Goal: Information Seeking & Learning: Learn about a topic

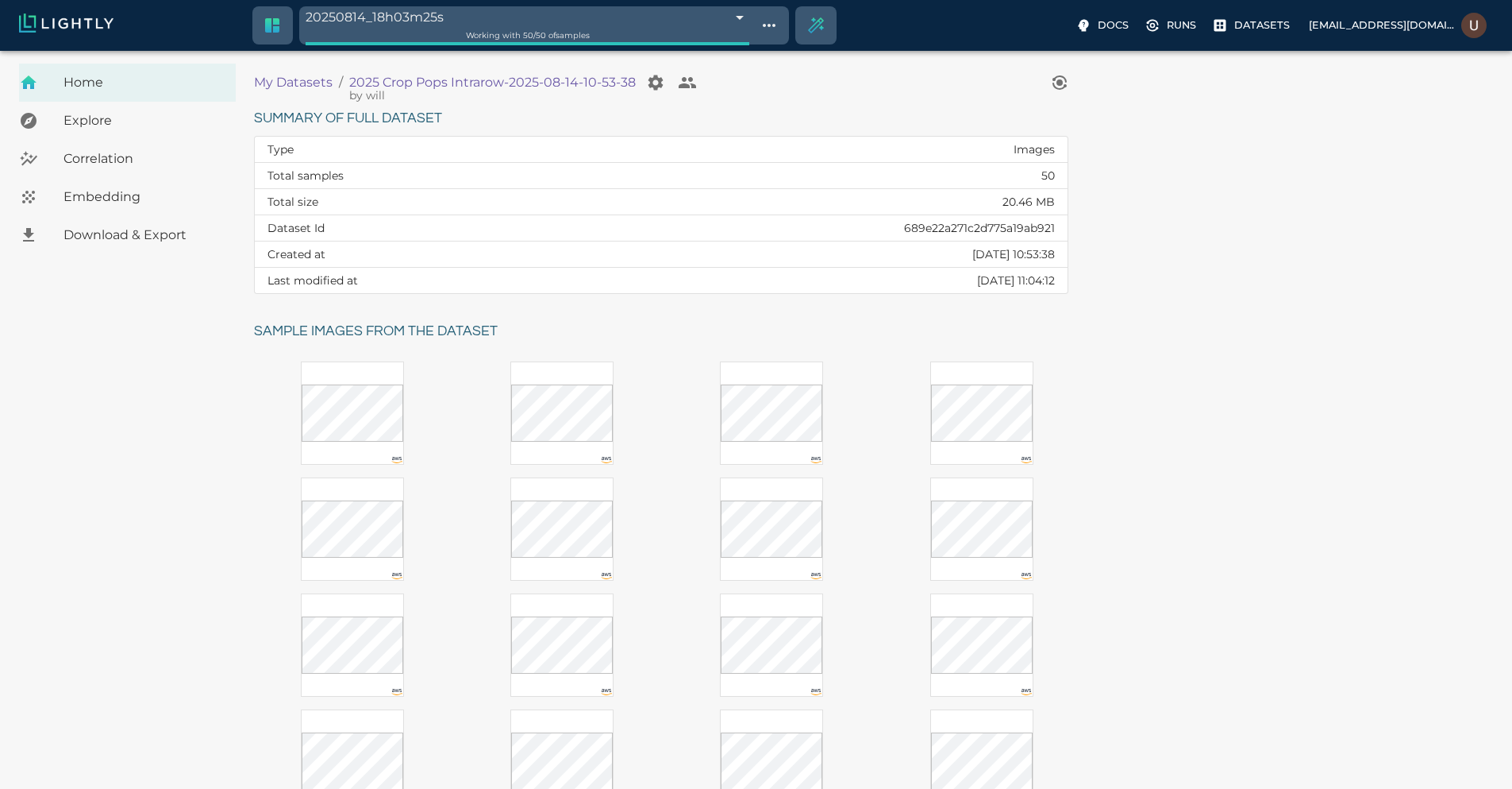
click at [115, 200] on span "Embedding" at bounding box center [144, 197] width 160 height 19
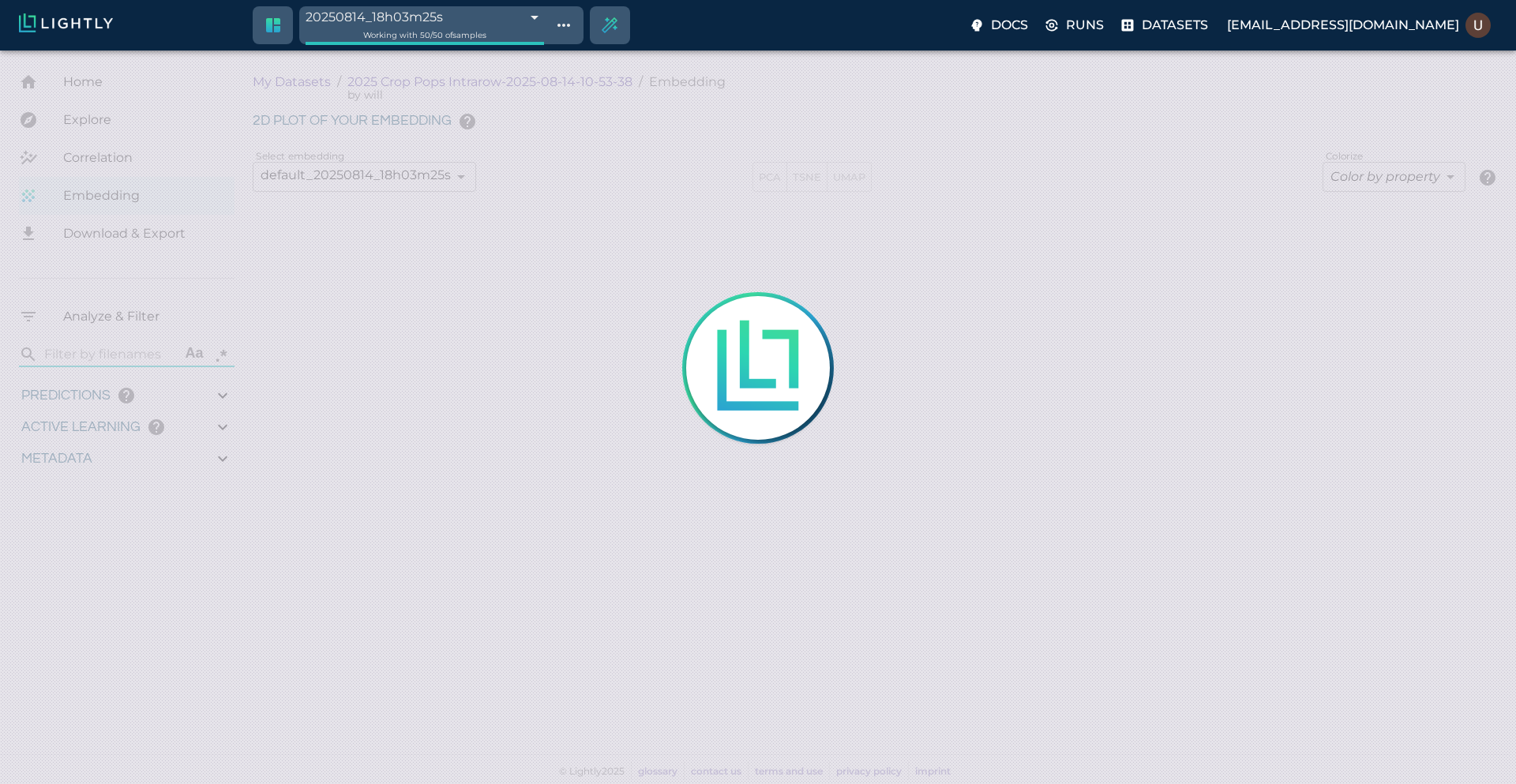
type input "9007199254740991"
type input "1.06585309715431"
type input "3.17785309715431"
type input "62.2424649810791"
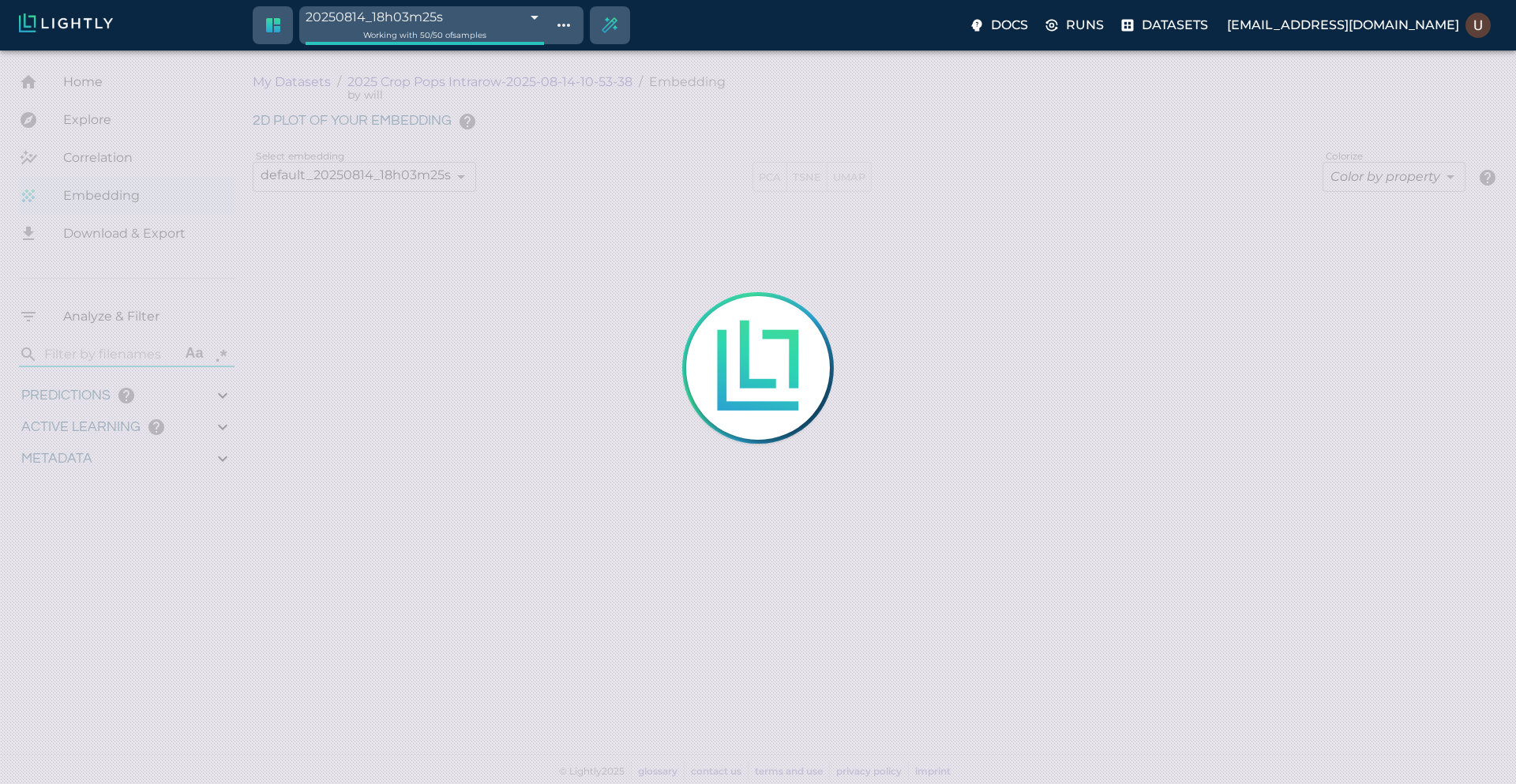
type input "9007199254740991"
type input "1.06585309715431"
type input "3.17785309715431"
type input "62.2424649810791"
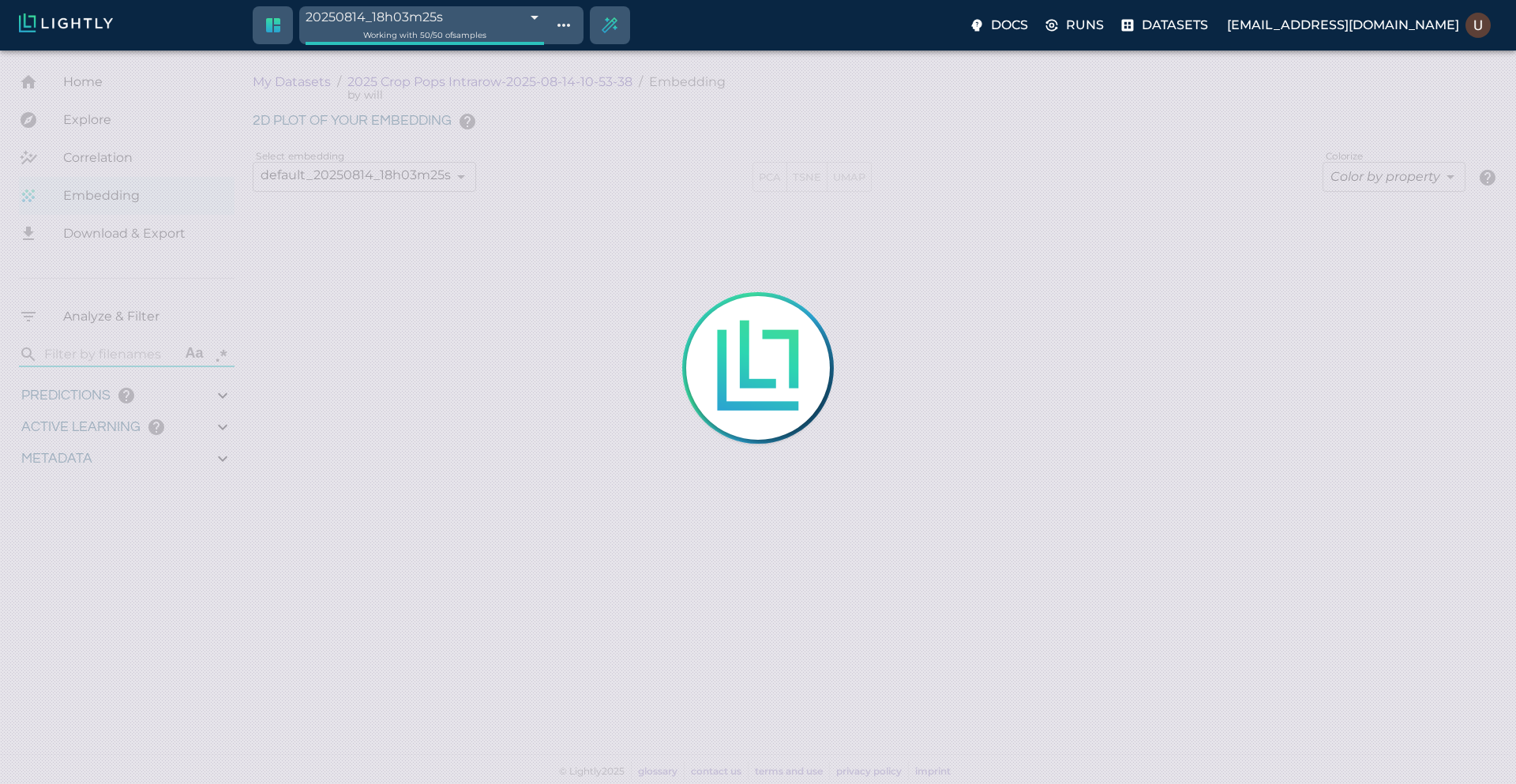
type input "1.06585309715431"
type input "3.17785309715431"
type input "62.2424649810791"
type input "9007199254740991"
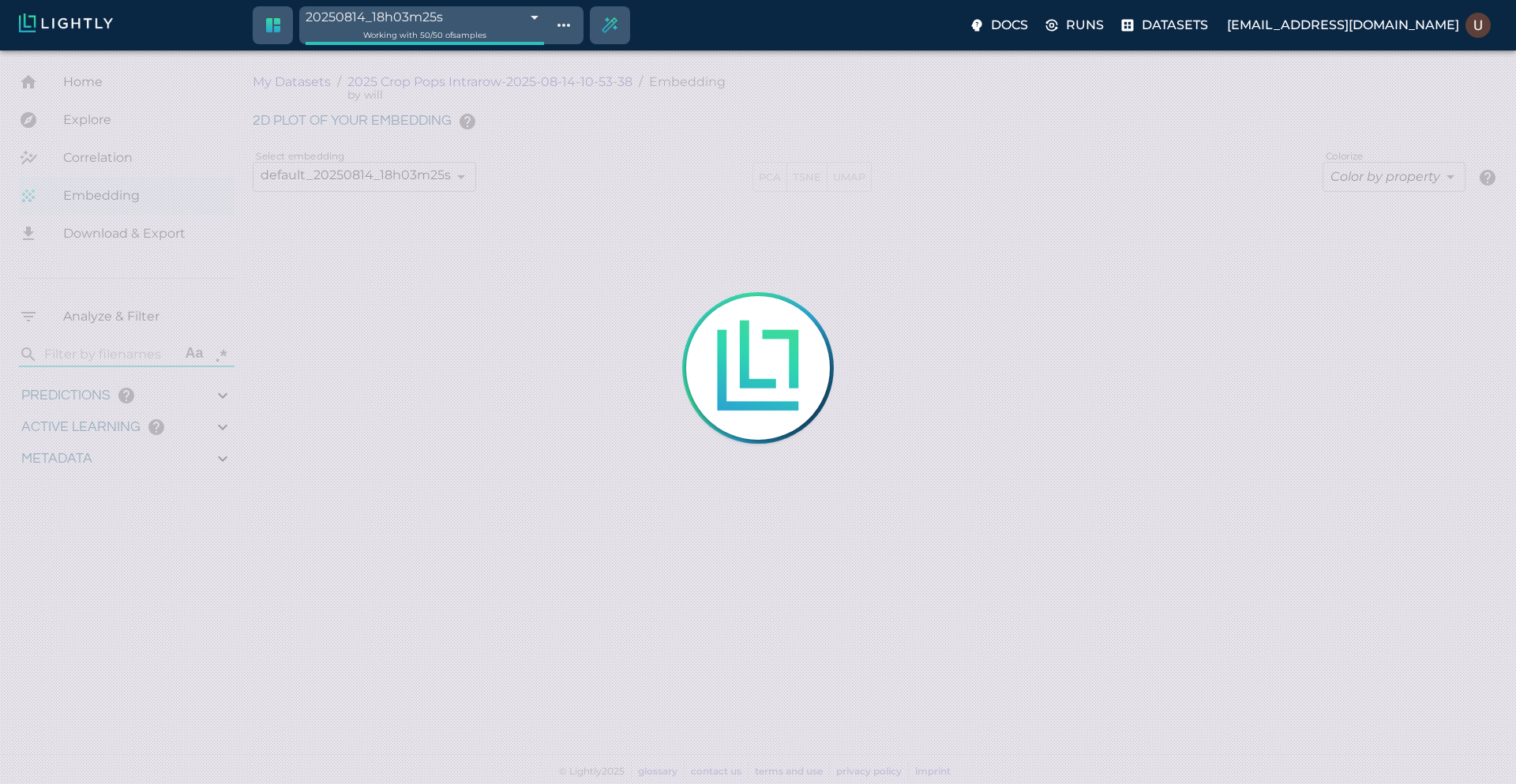
type input "1.06585309715431"
type input "3.17785309715431"
type input "62.2424649810791"
type input "9007199254740991"
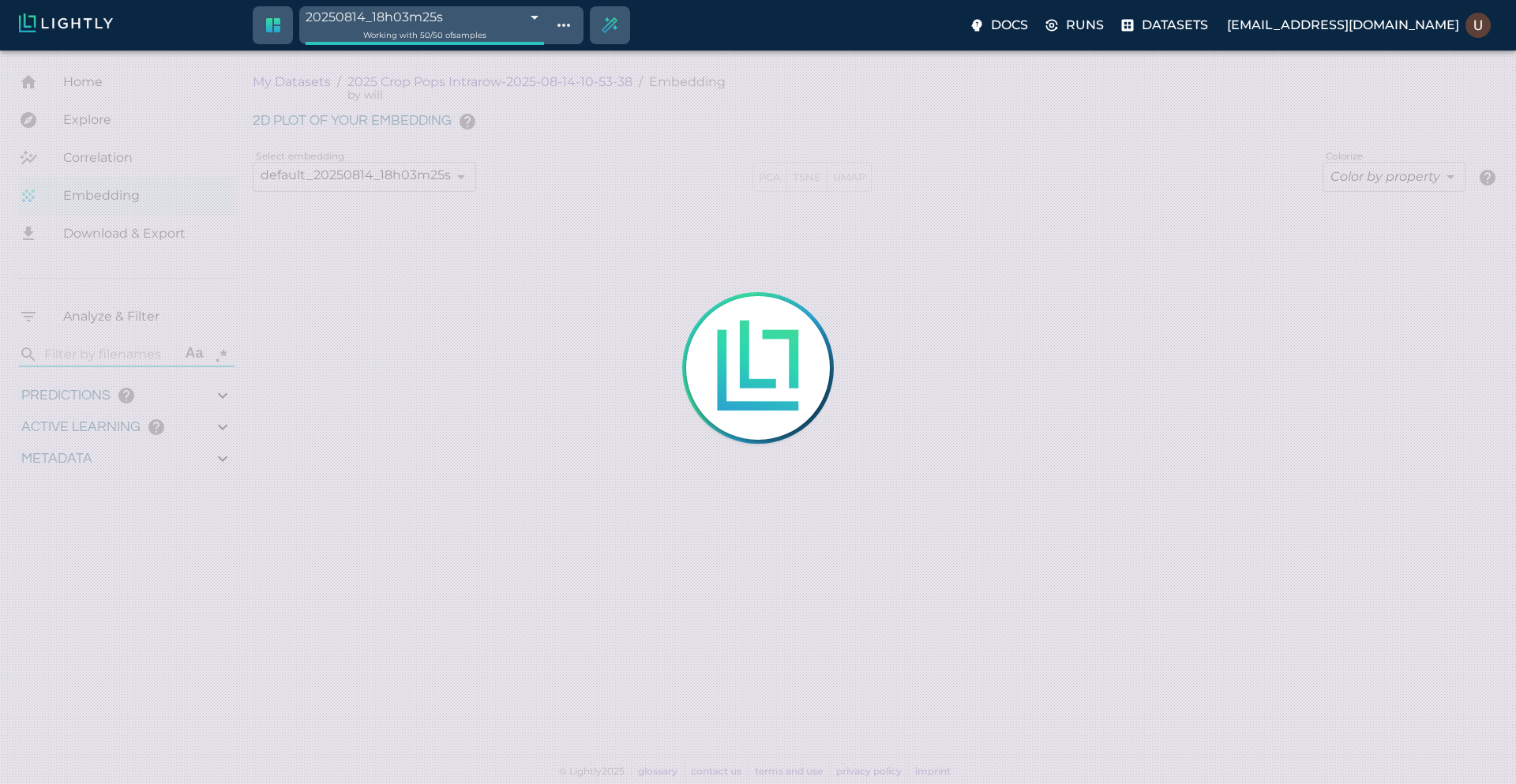
type input "1.06585309715431"
type input "3.17785309715431"
type input "62.2424649810791"
type input "1.06585309715431"
type input "3.17785309715431"
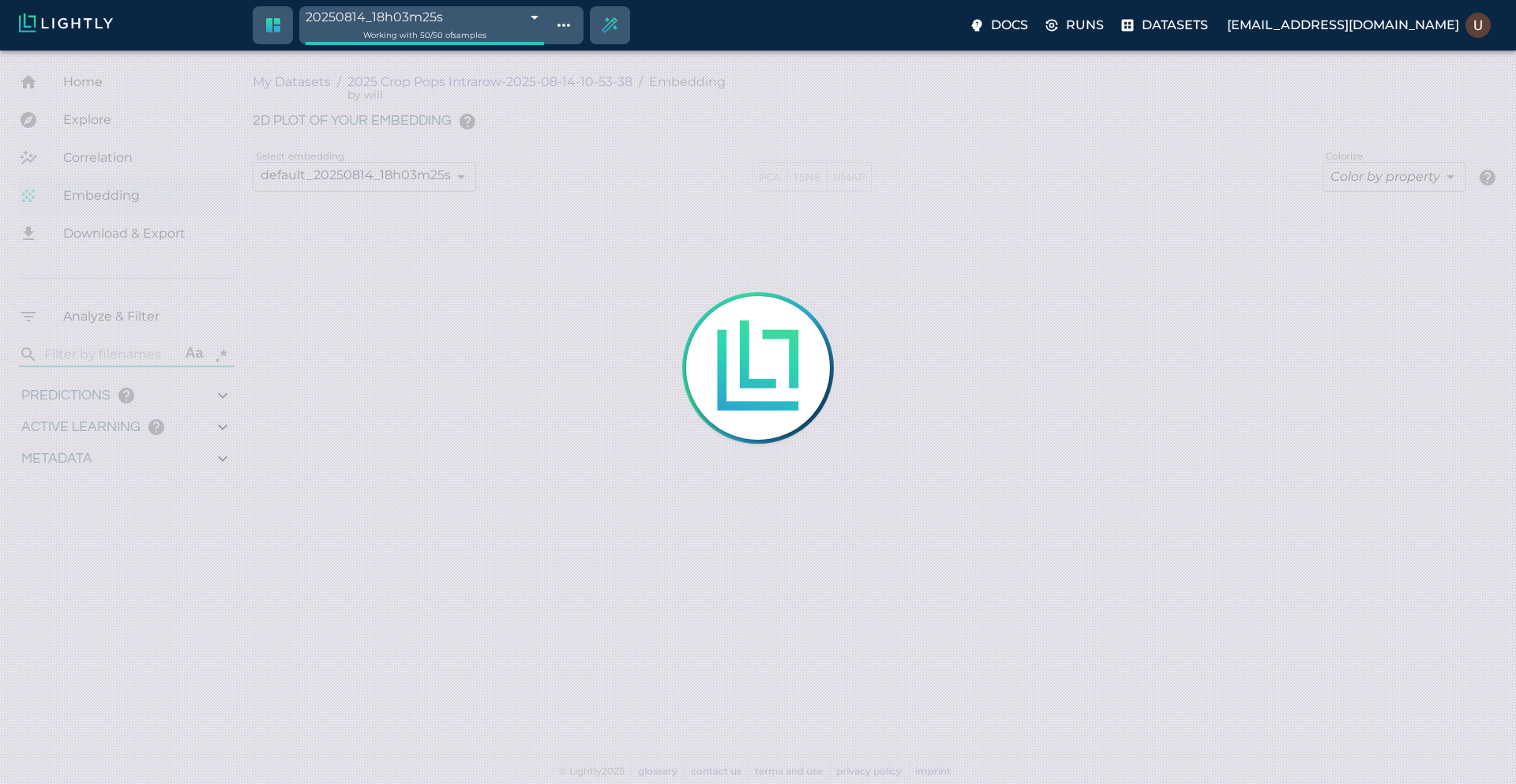
type input "62.2424649810791"
type input "1.06585309715431"
type input "3.17785309715431"
type input "62.2424649810791"
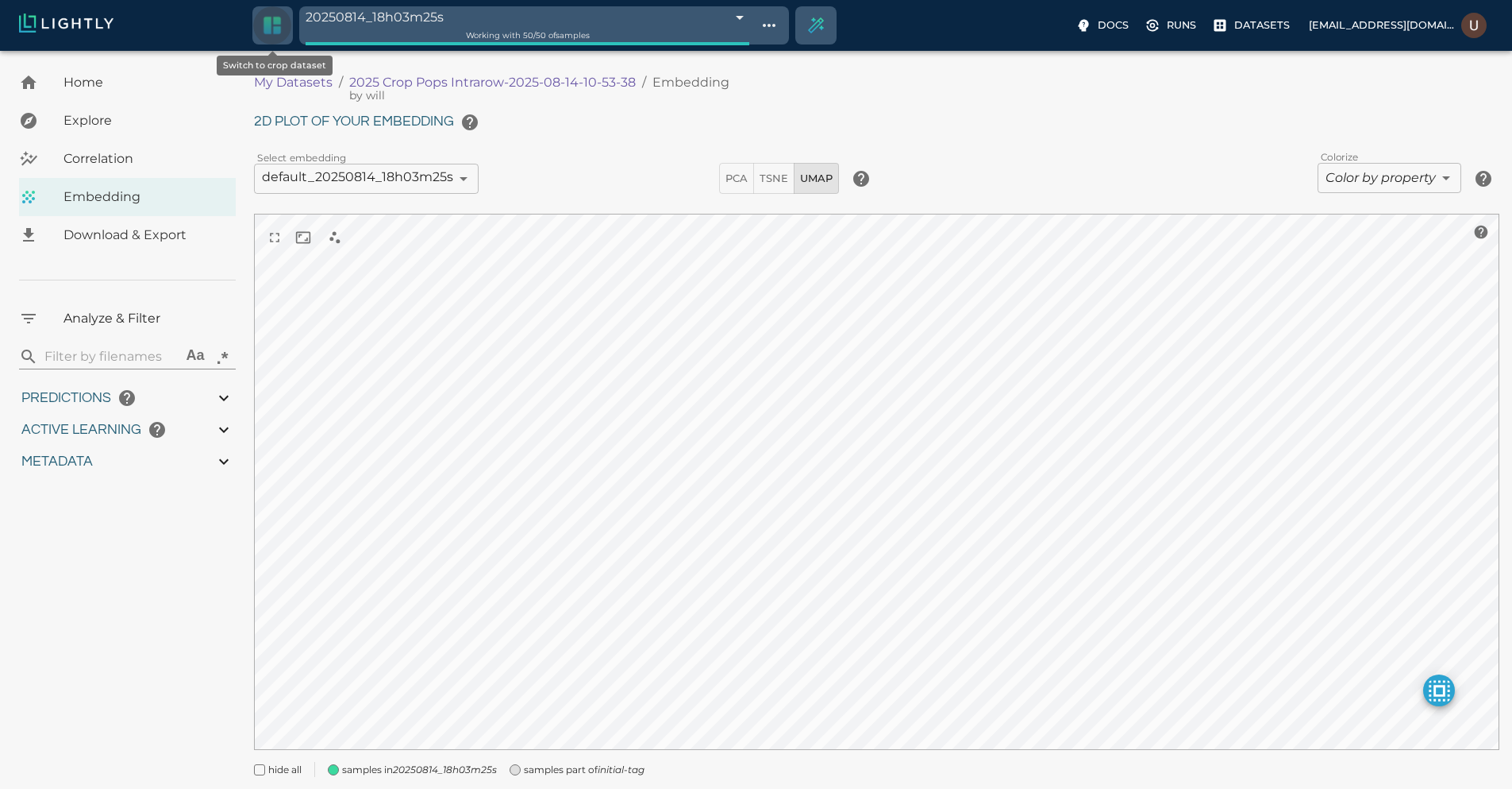
click at [279, 36] on icon "Switch to crop dataset" at bounding box center [272, 26] width 23 height 23
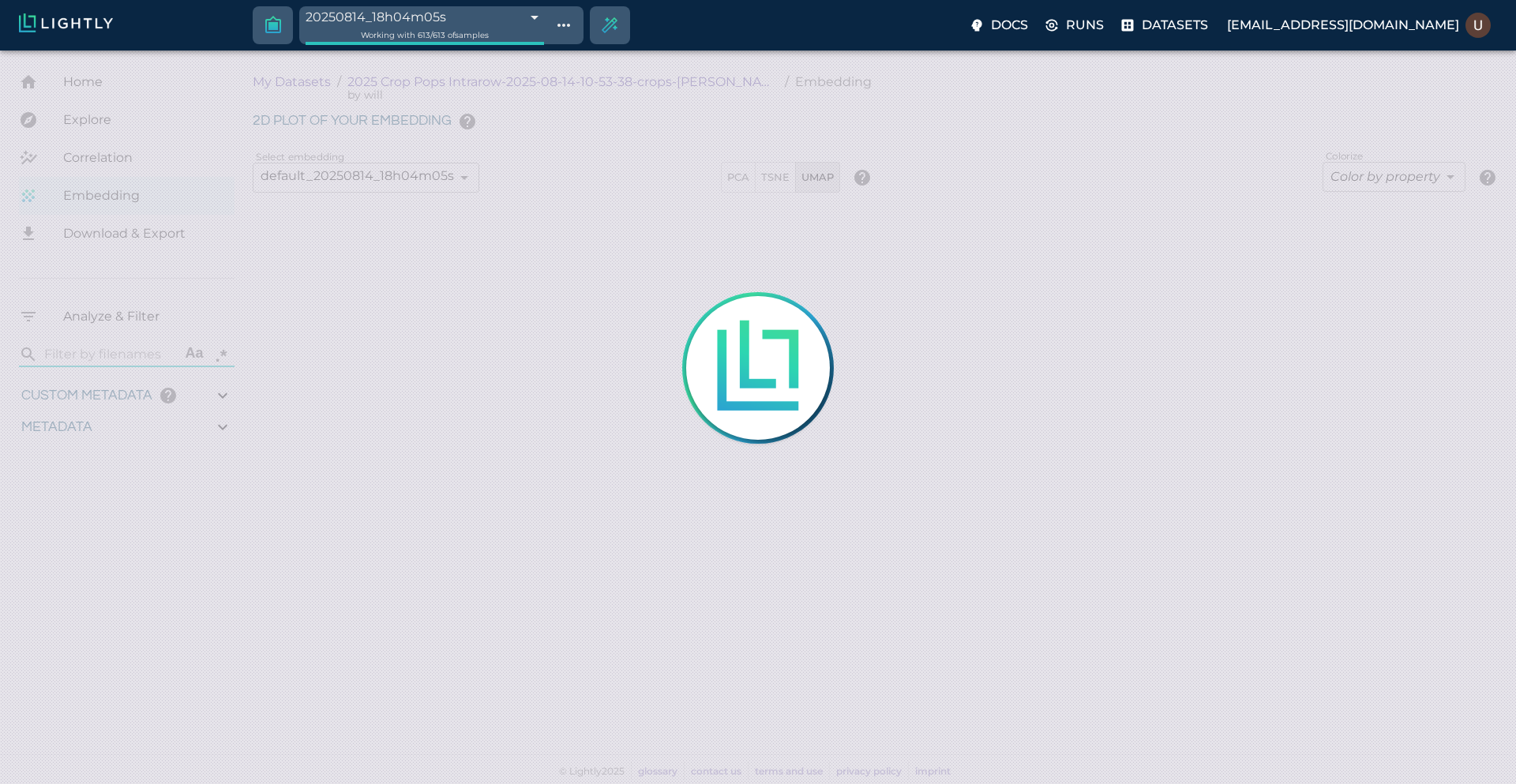
type input "0.737263183511562"
type input "6.51526318351156"
type input "9.59437656402588"
type input "93.8593765640259"
type input "0.227722772277228"
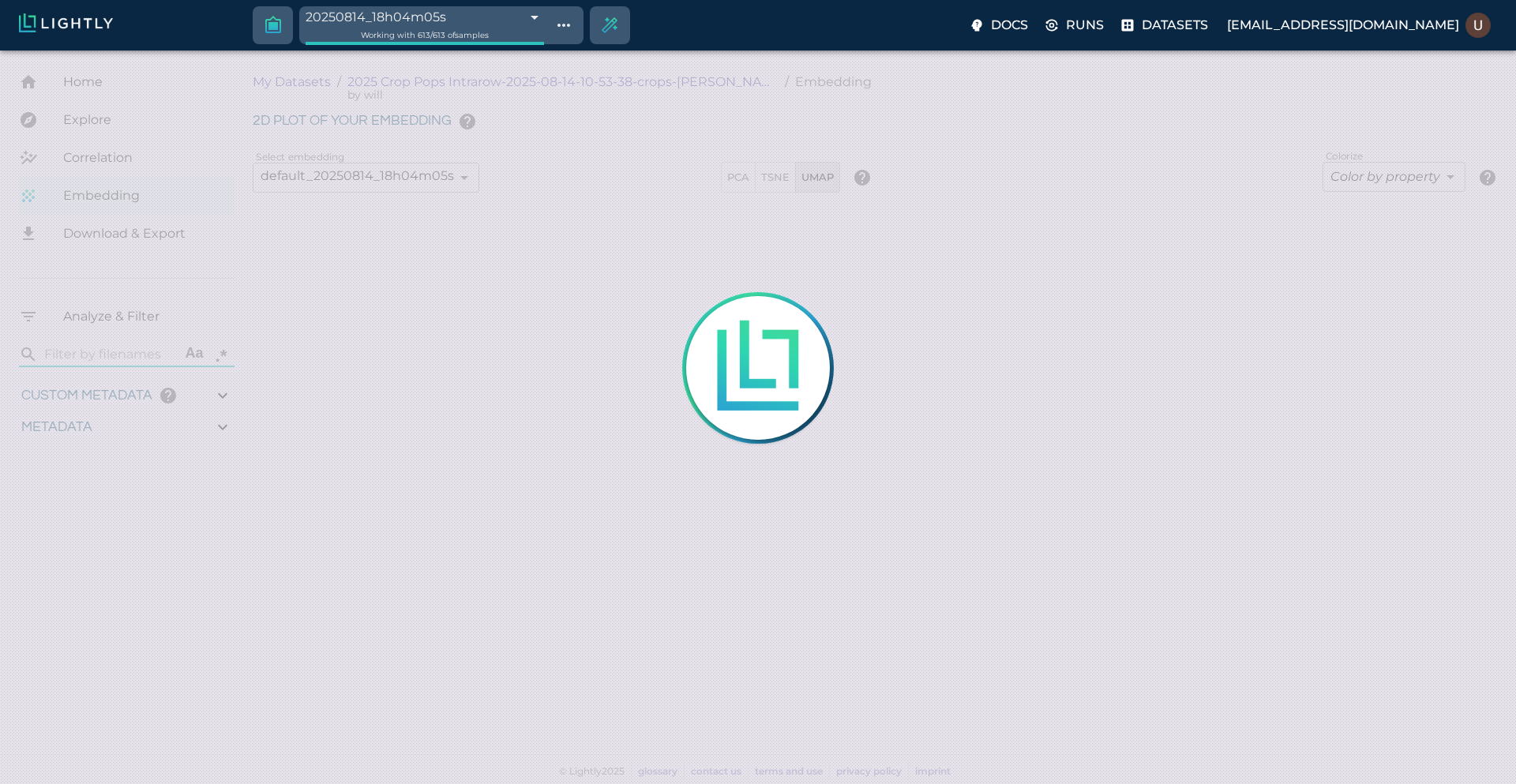
type input "1.70572277227723"
type input "0.737263183511562"
type input "6.51526318351156"
type input "9.59437656402588"
type input "93.8593765640259"
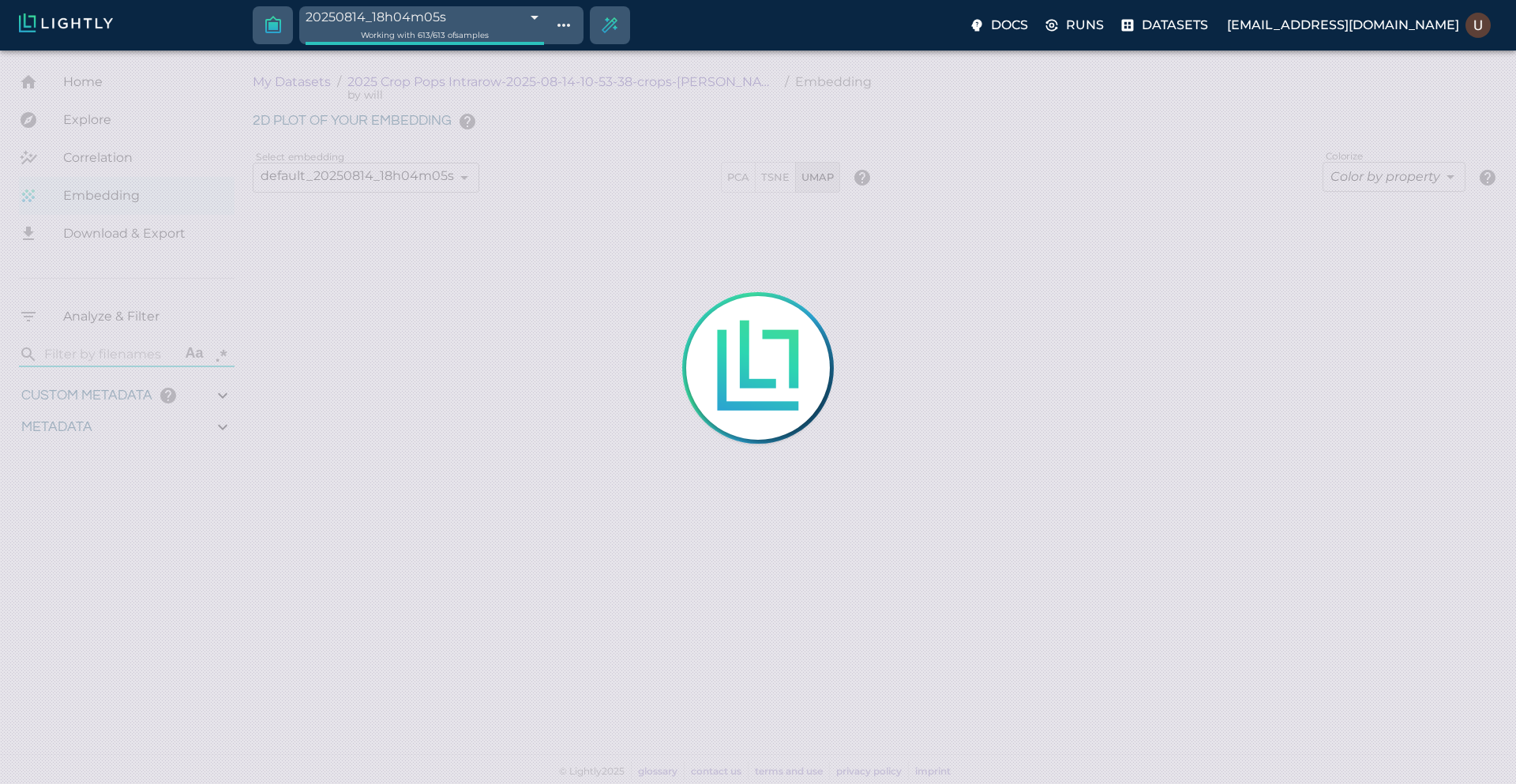
type input "0.227722772277228"
type input "1.70572277227723"
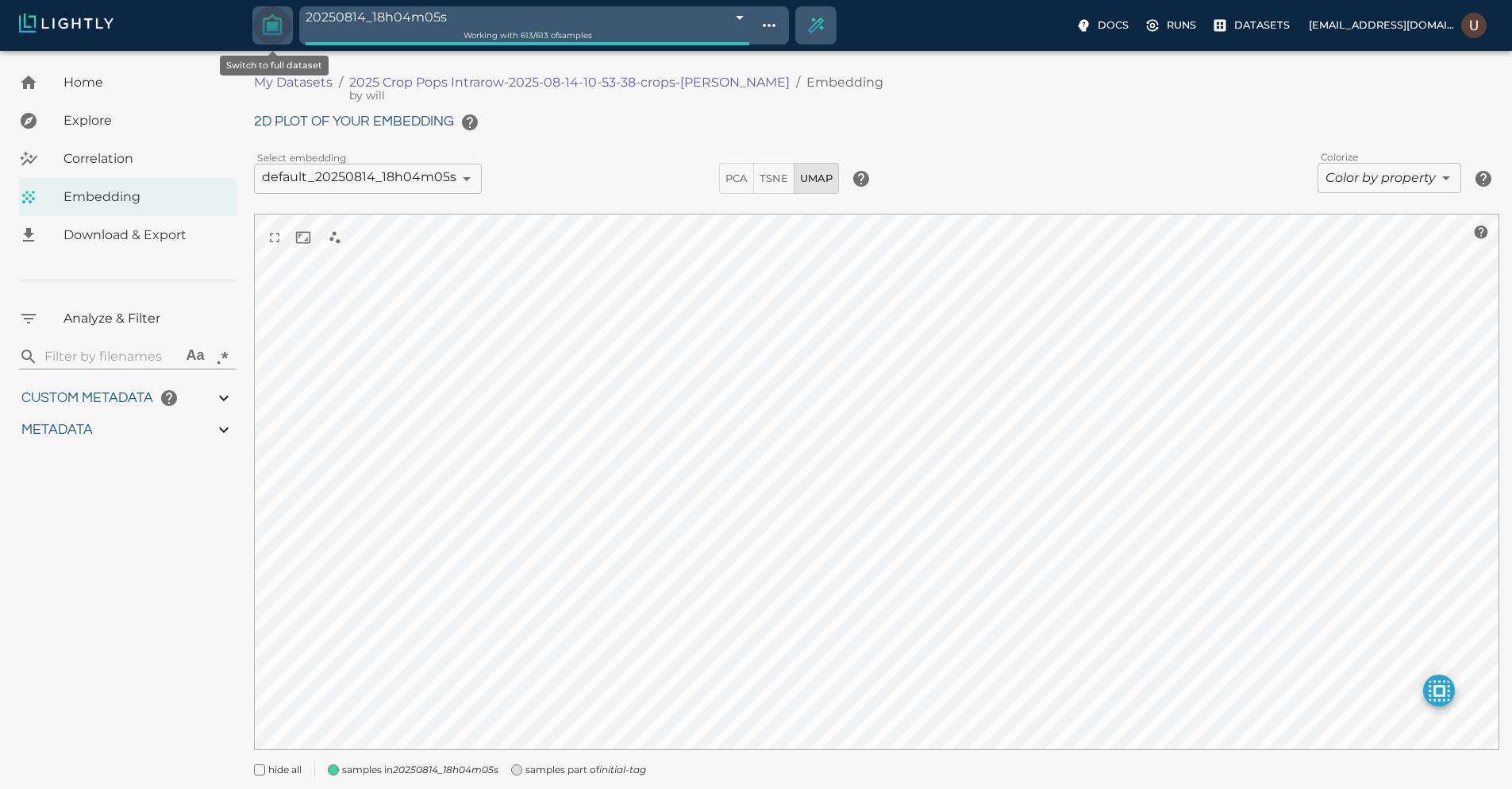
click at [276, 41] on button "Switch to full dataset" at bounding box center [272, 25] width 38 height 38
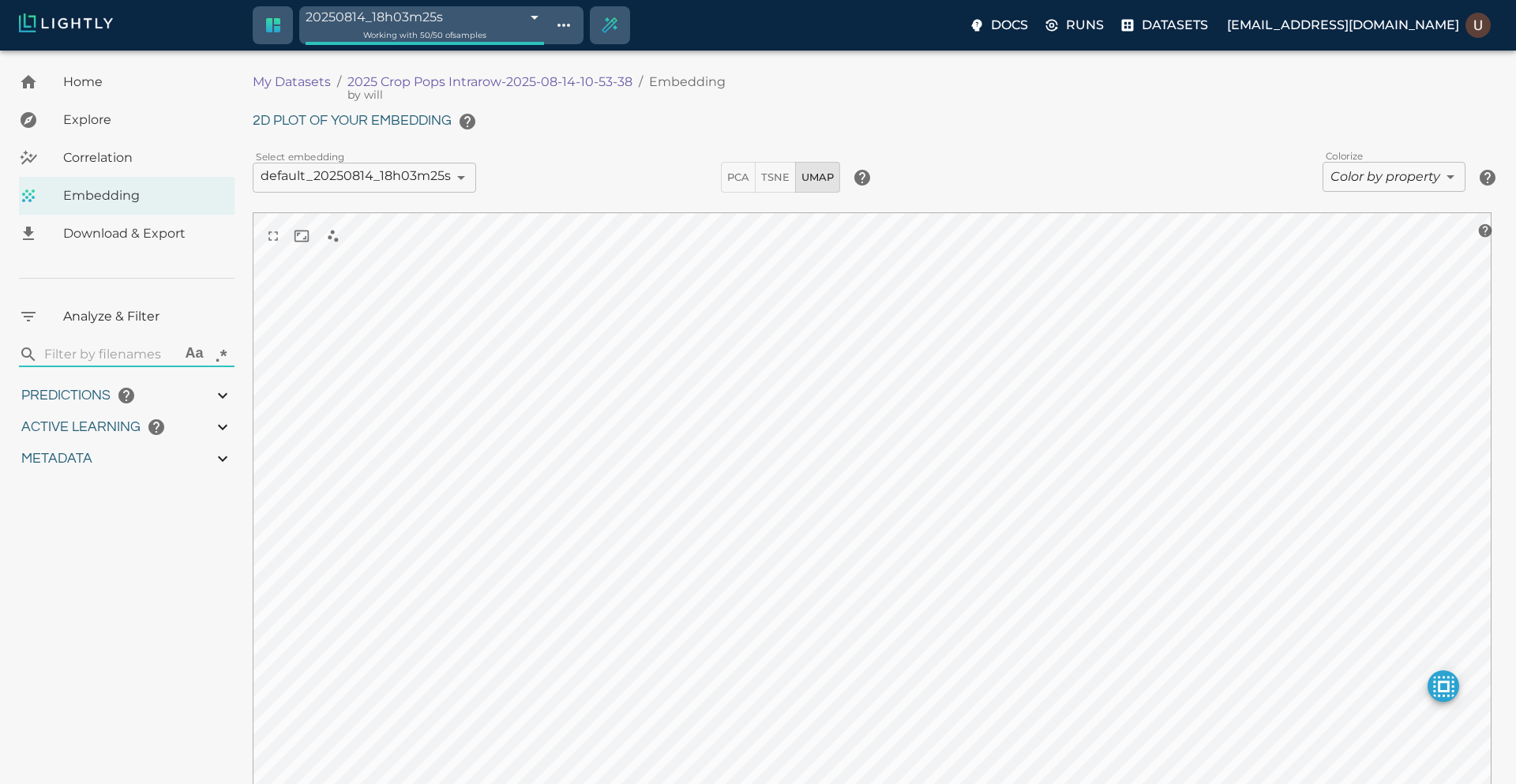
type input "1.06585309715431"
type input "3.17785309715431"
type input "62.2424649810791"
type input "9007199254740991"
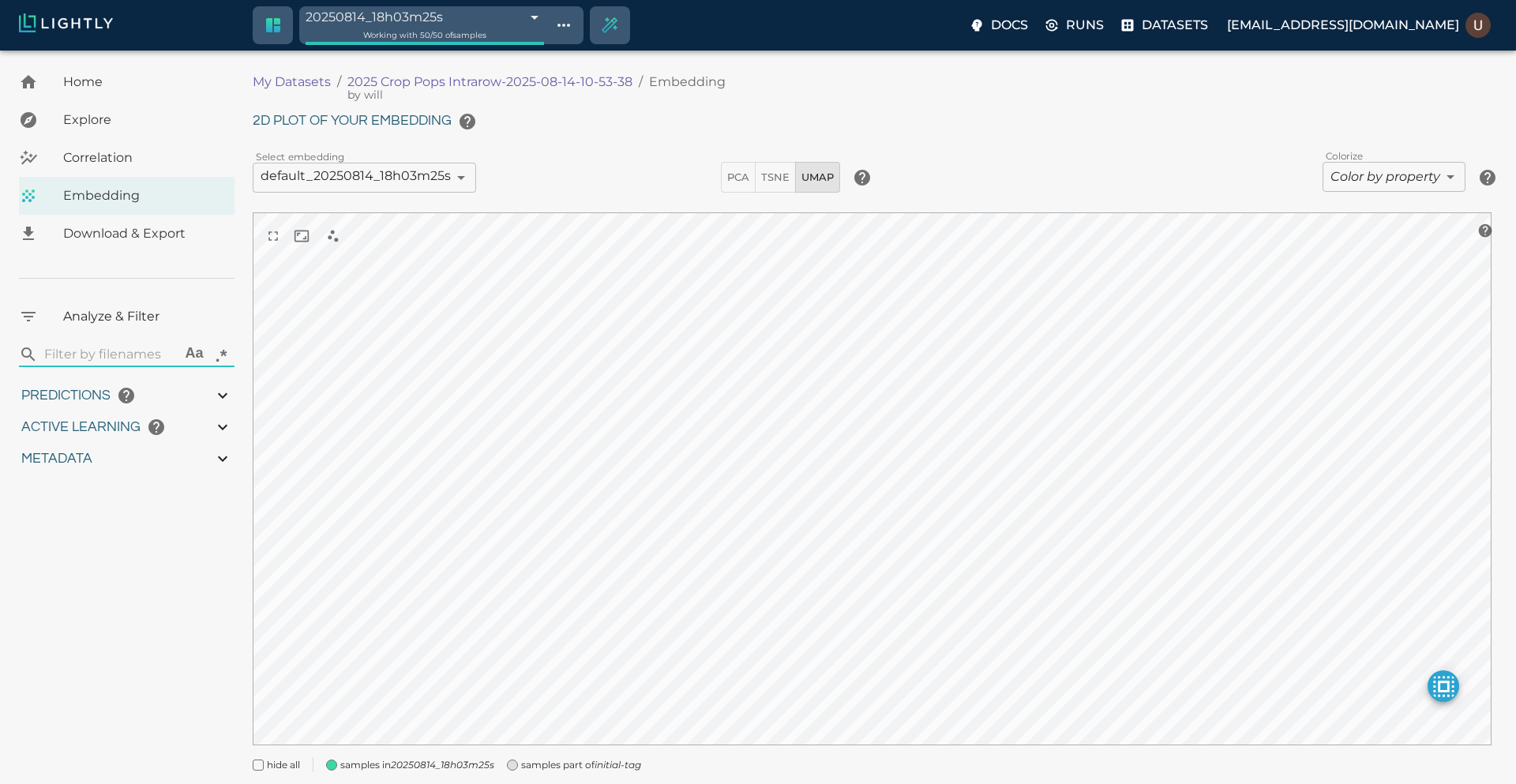
type input "1.06585309715431"
type input "3.17785309715431"
type input "62.2424649810791"
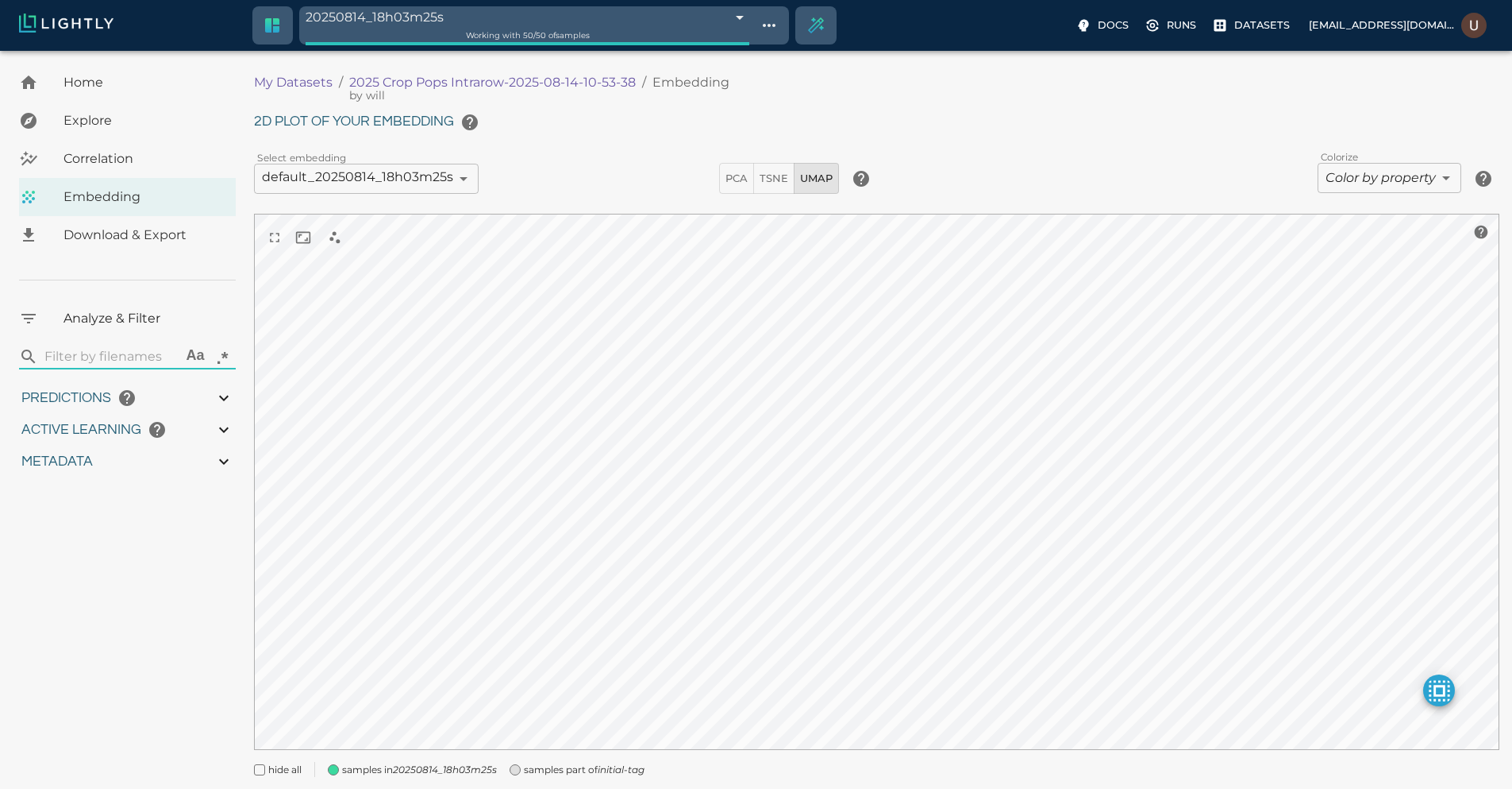
type input "9007199254740991"
type input "1.06585309715431"
type input "3.17785309715431"
type input "62.2424649810791"
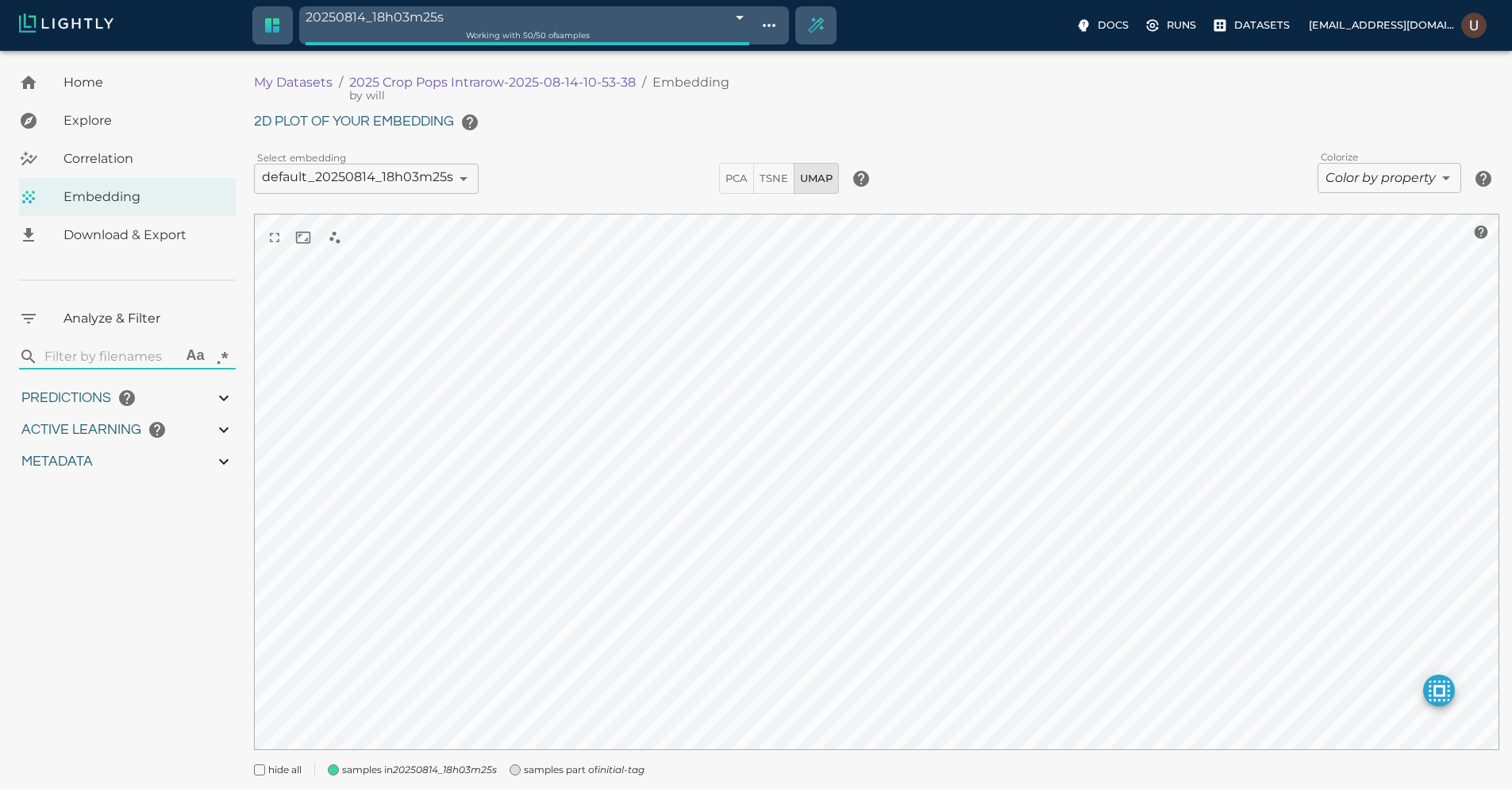
type input "1.06585309715431"
type input "3.17785309715431"
type input "62.2424649810791"
type input "1.06585309715431"
type input "3.17785309715431"
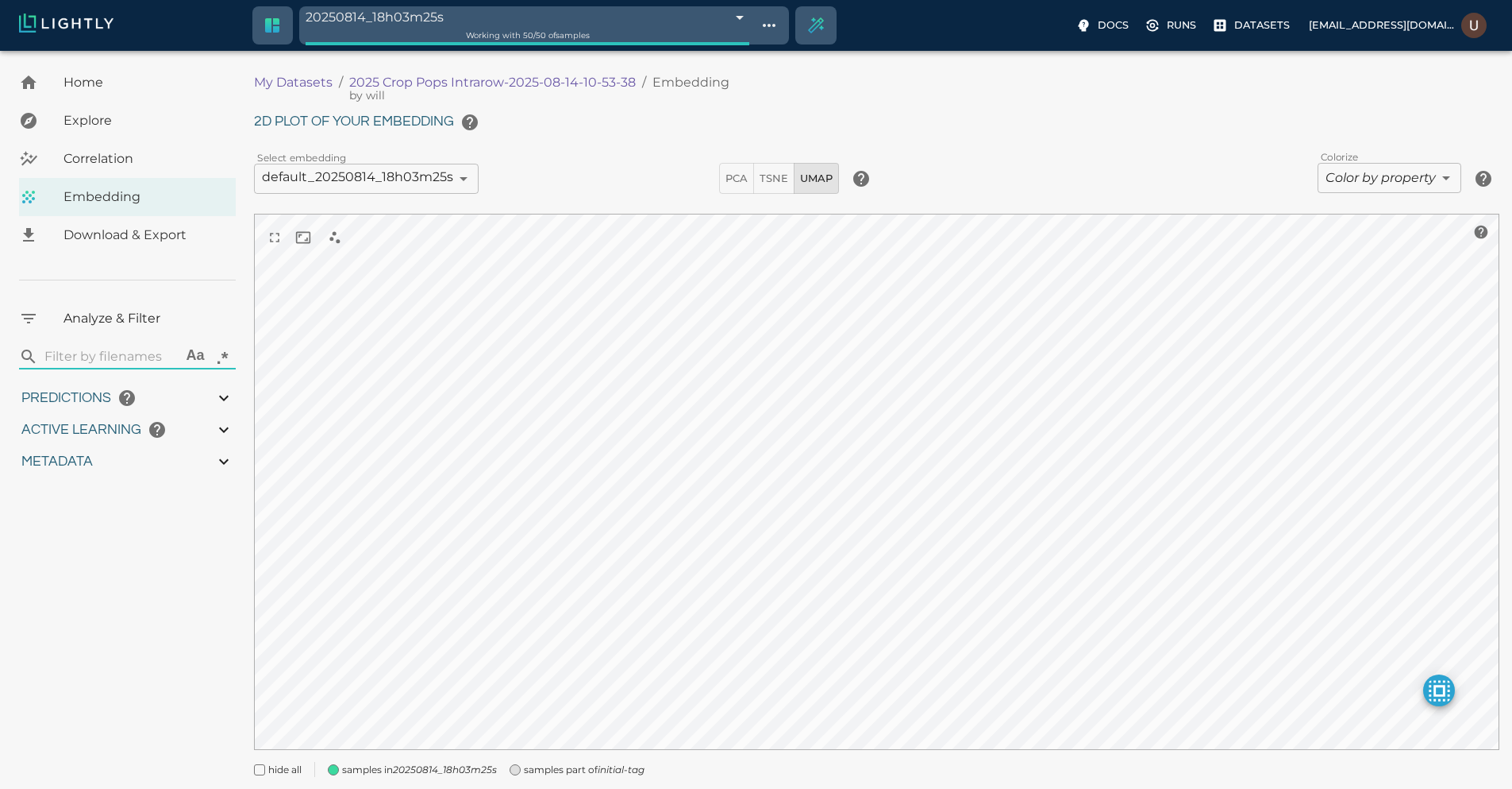
type input "62.2424649810791"
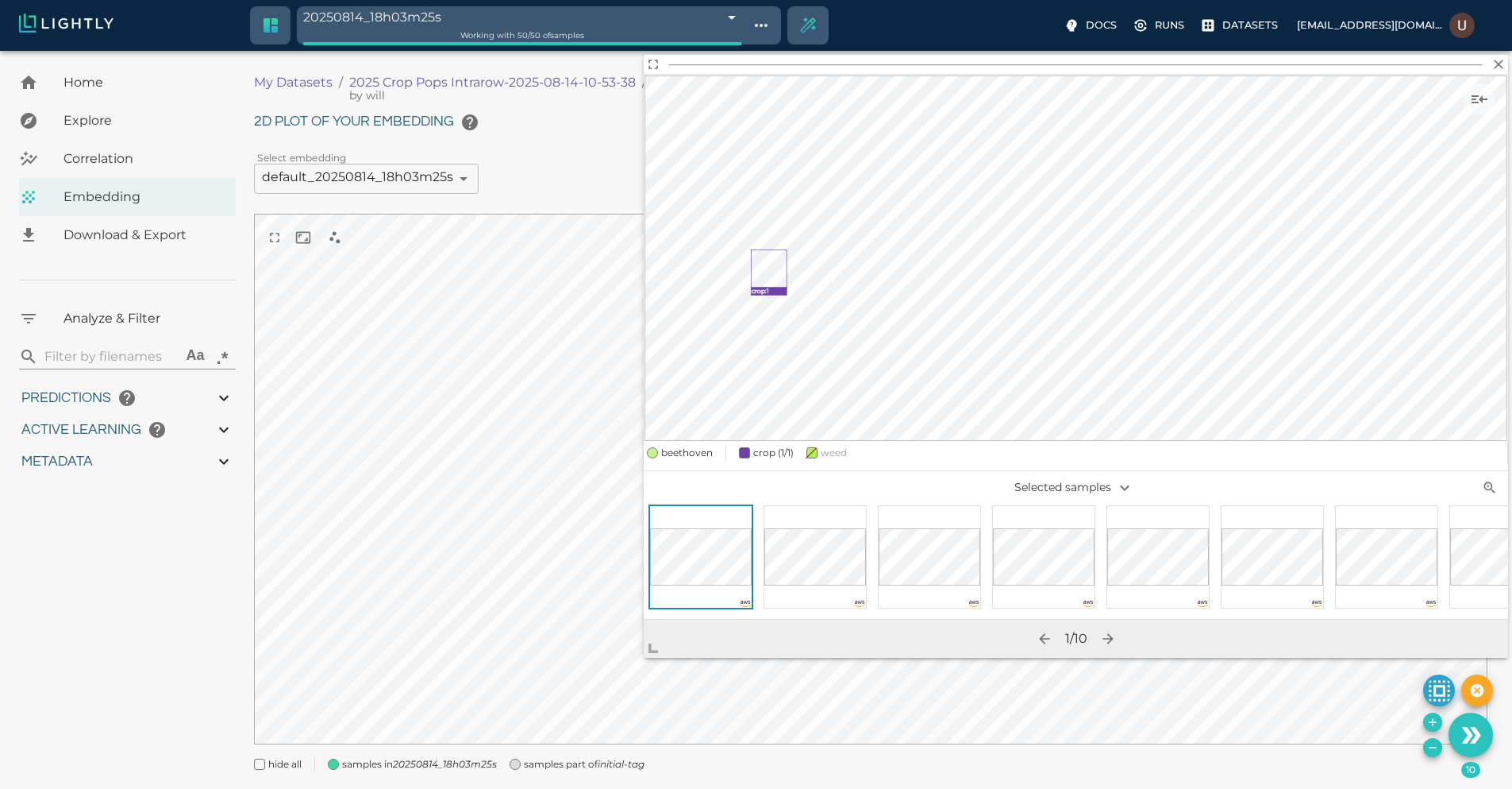
drag, startPoint x: 880, startPoint y: 518, endPoint x: 648, endPoint y: 645, distance: 264.5
click at [648, 645] on span at bounding box center [659, 641] width 32 height 32
click at [812, 453] on span at bounding box center [811, 454] width 11 height 11
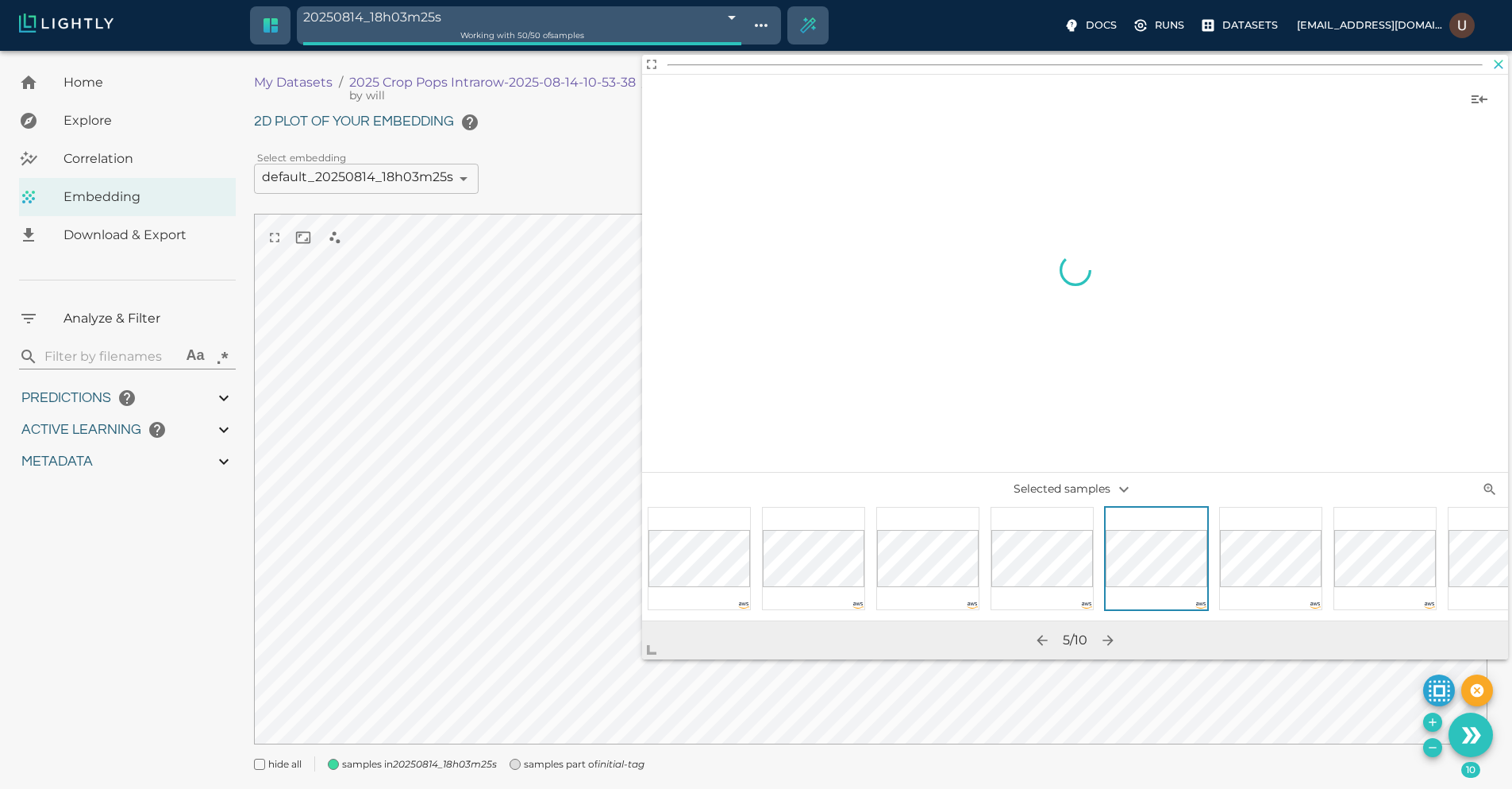
click at [1498, 69] on icon "button" at bounding box center [1498, 64] width 15 height 16
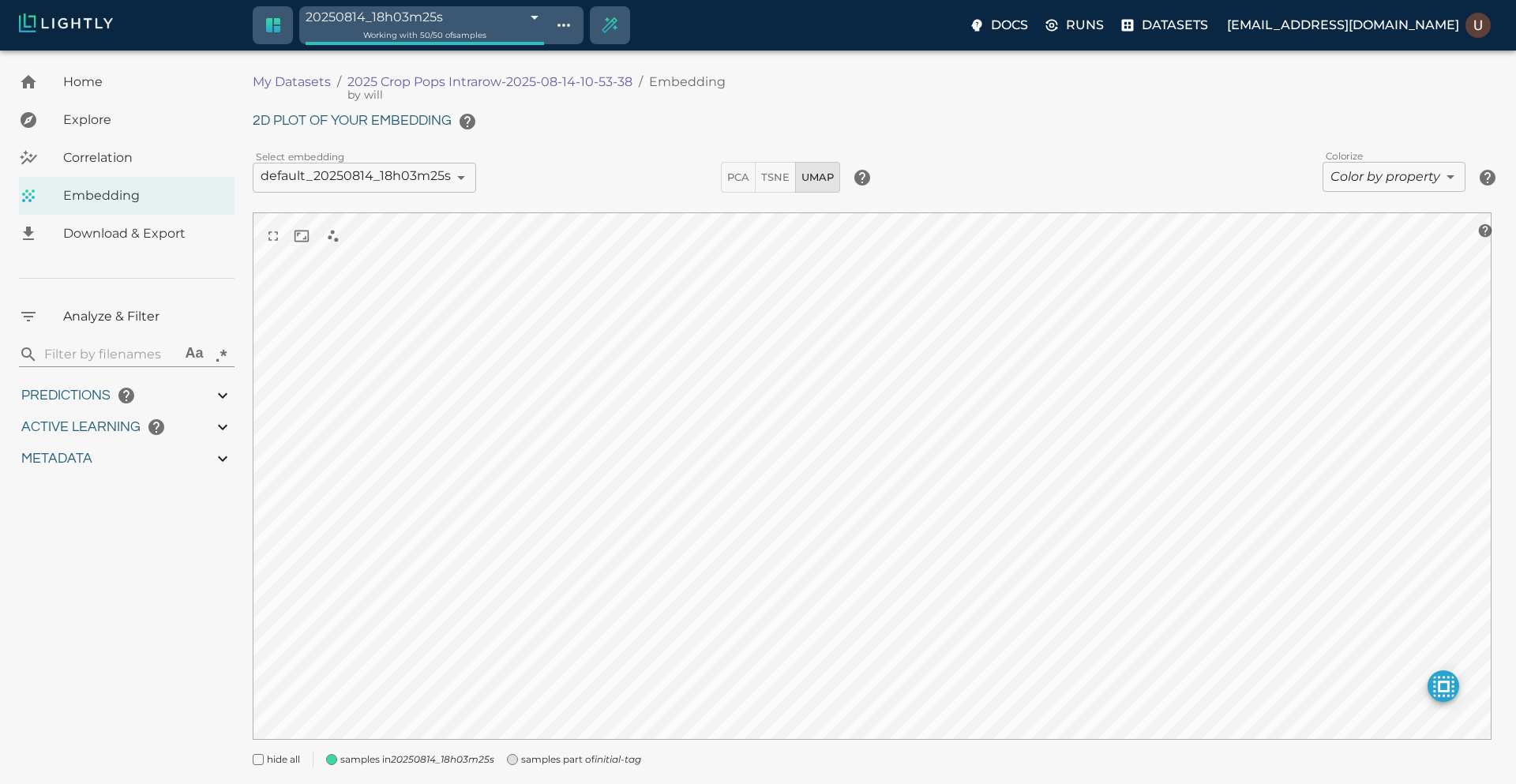
click at [473, 50] on body "20250814_18h03m25s 689e24edbea96086b43964bb Working with 50 / 50 of samples Doc…" at bounding box center [758, 436] width 1516 height 773
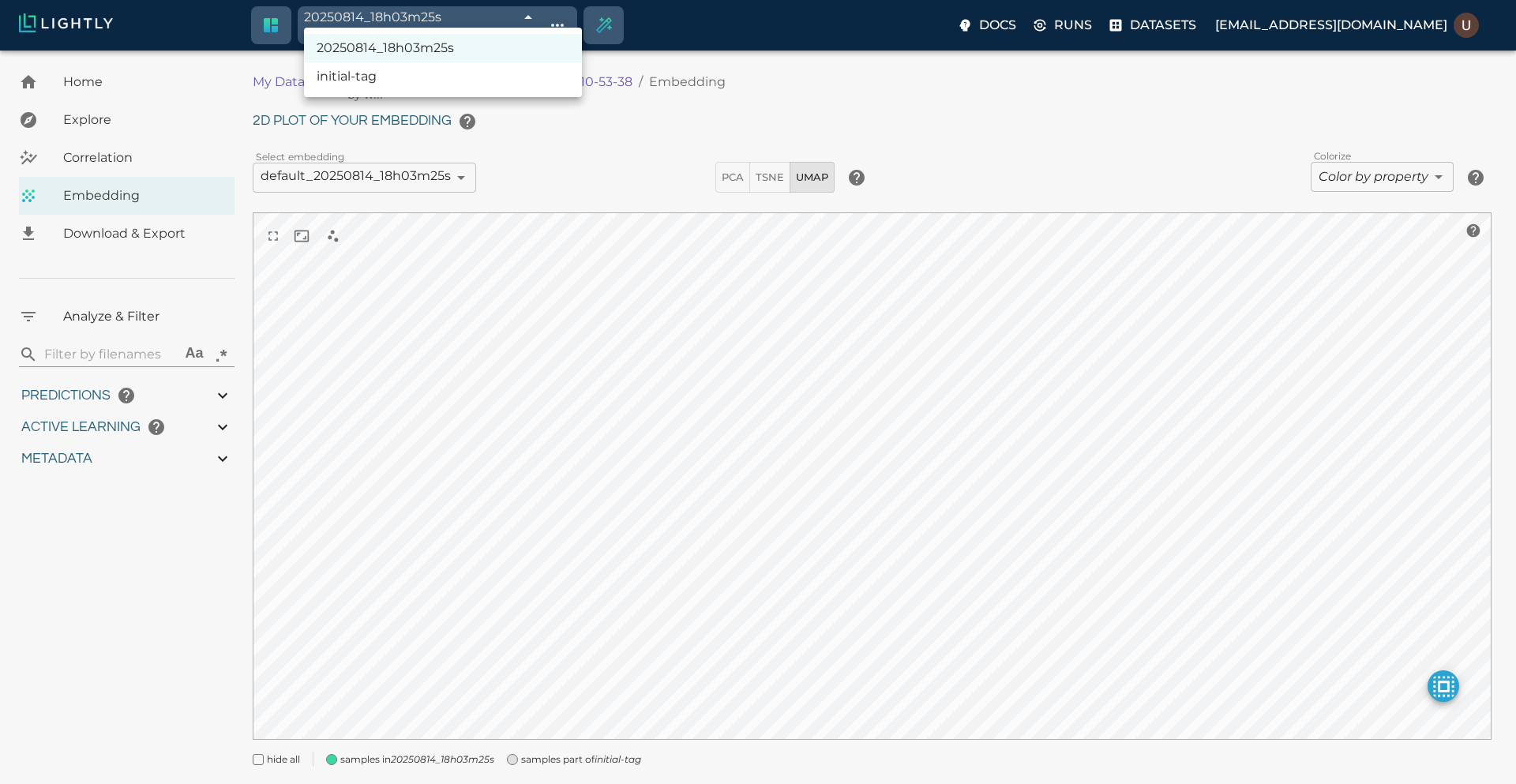
click at [99, 521] on div at bounding box center [758, 392] width 1516 height 784
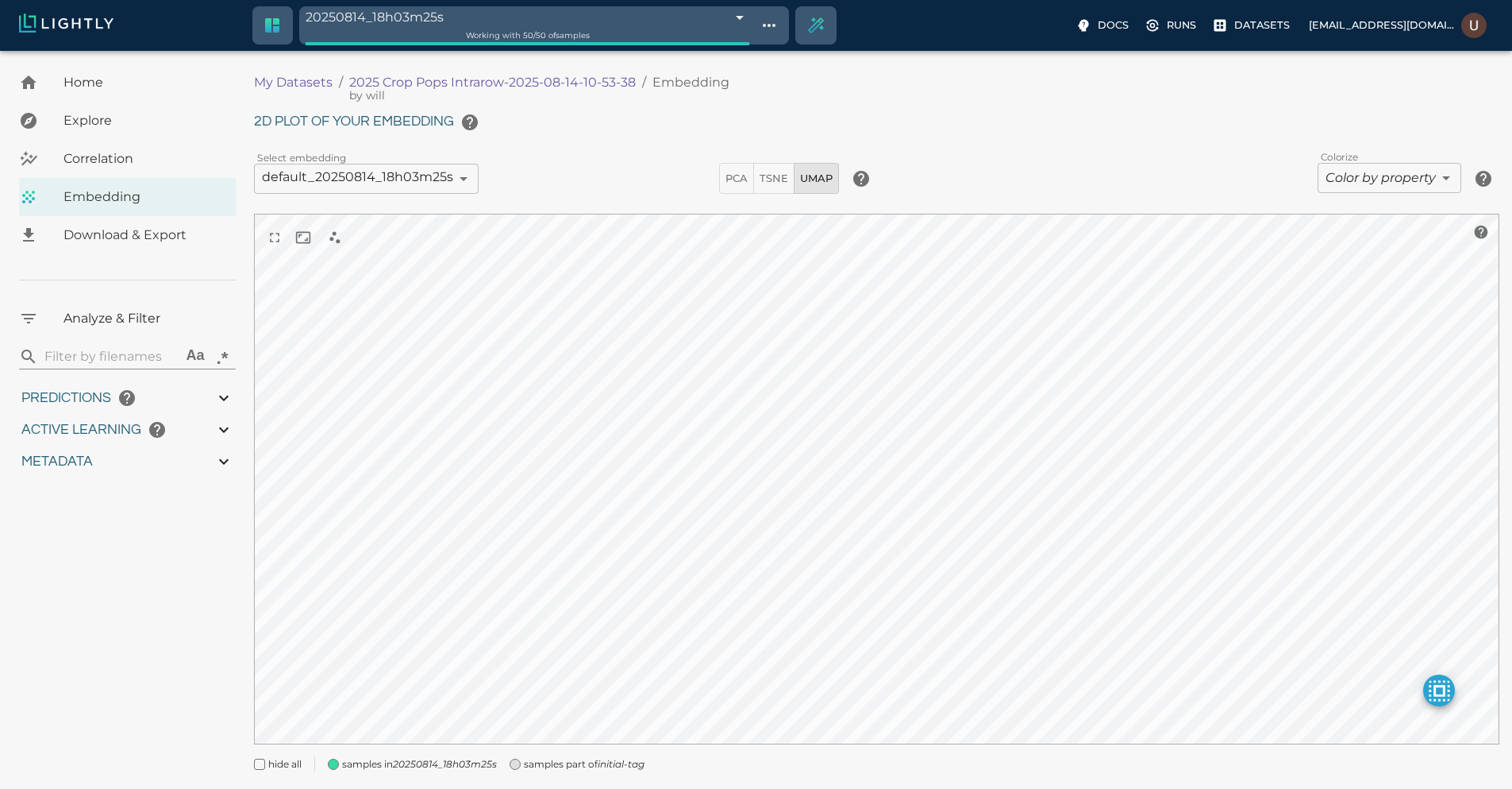
click at [122, 166] on span "Correlation" at bounding box center [144, 158] width 160 height 19
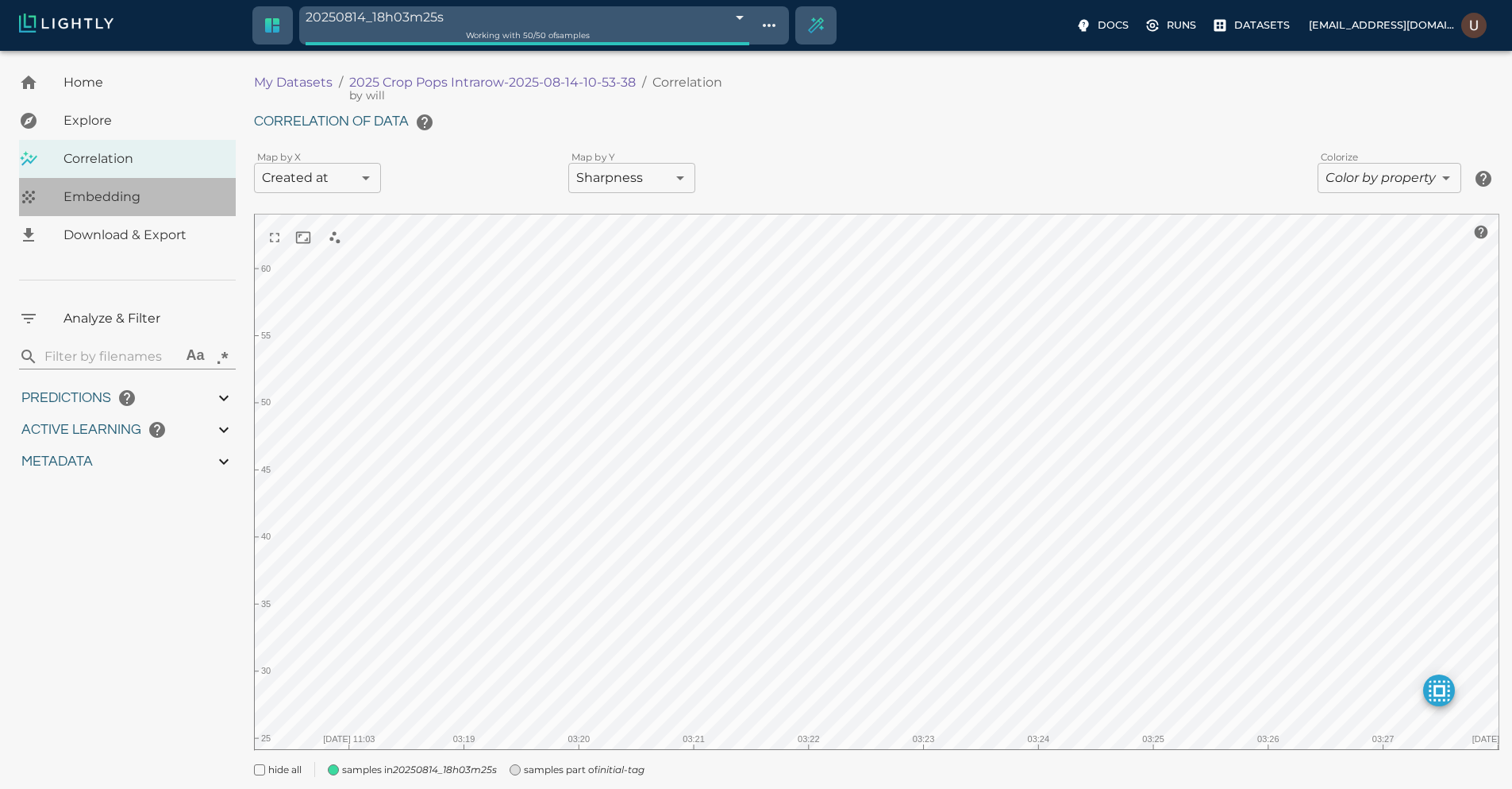
click at [118, 203] on span "Embedding" at bounding box center [144, 197] width 160 height 19
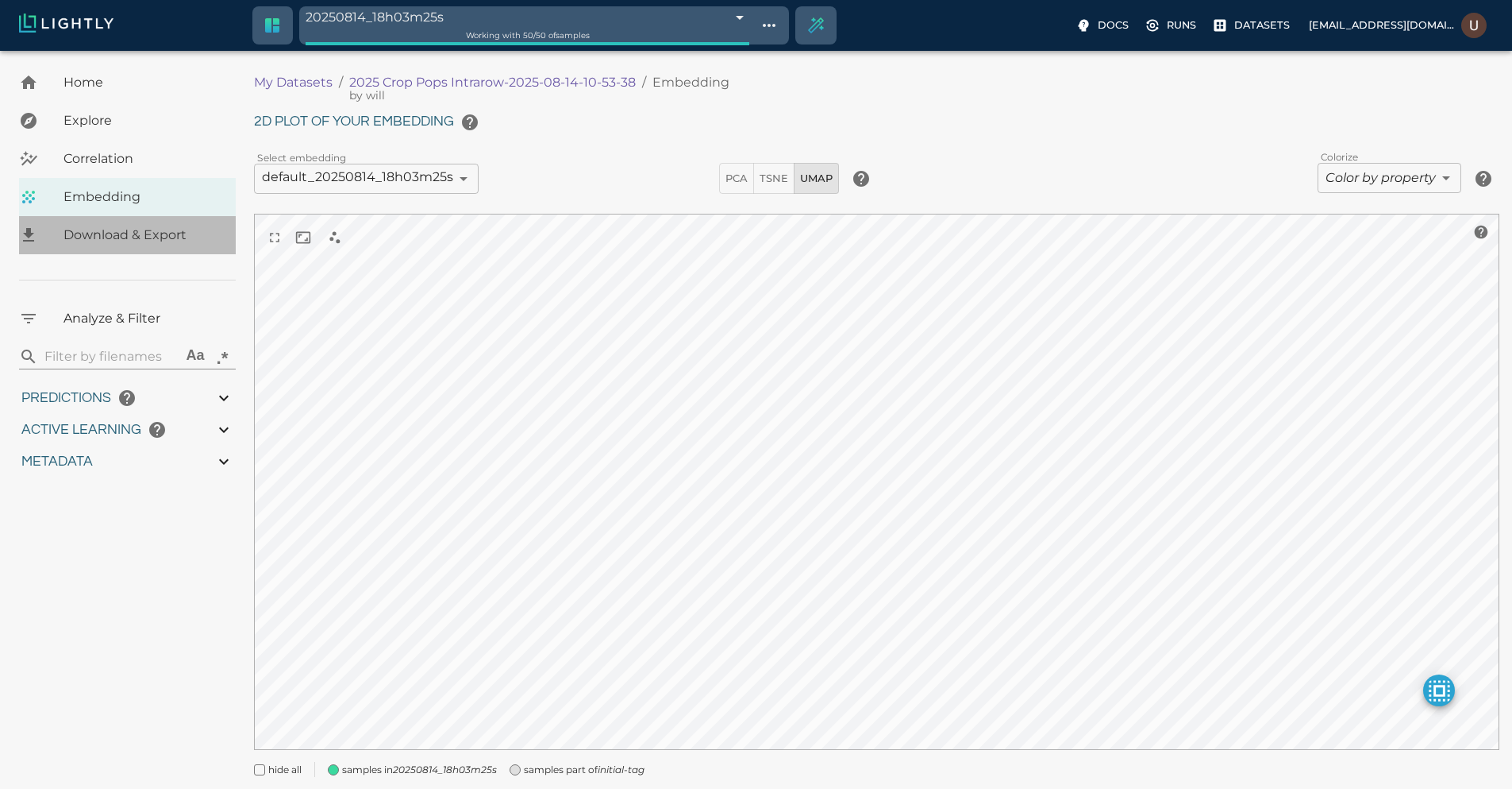
click at [117, 226] on span "Download & Export" at bounding box center [144, 234] width 160 height 19
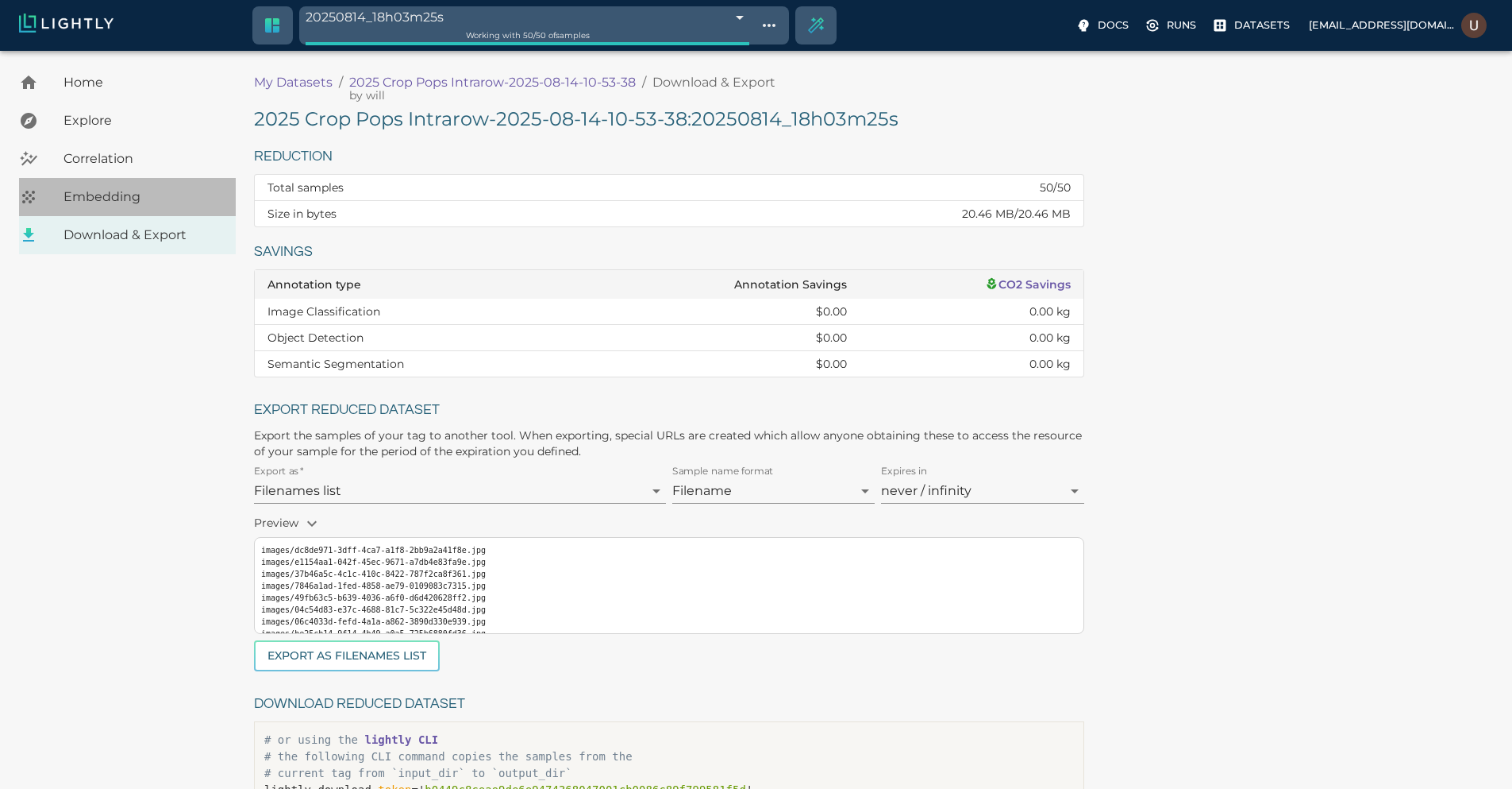
click at [117, 203] on span "Embedding" at bounding box center [144, 197] width 160 height 19
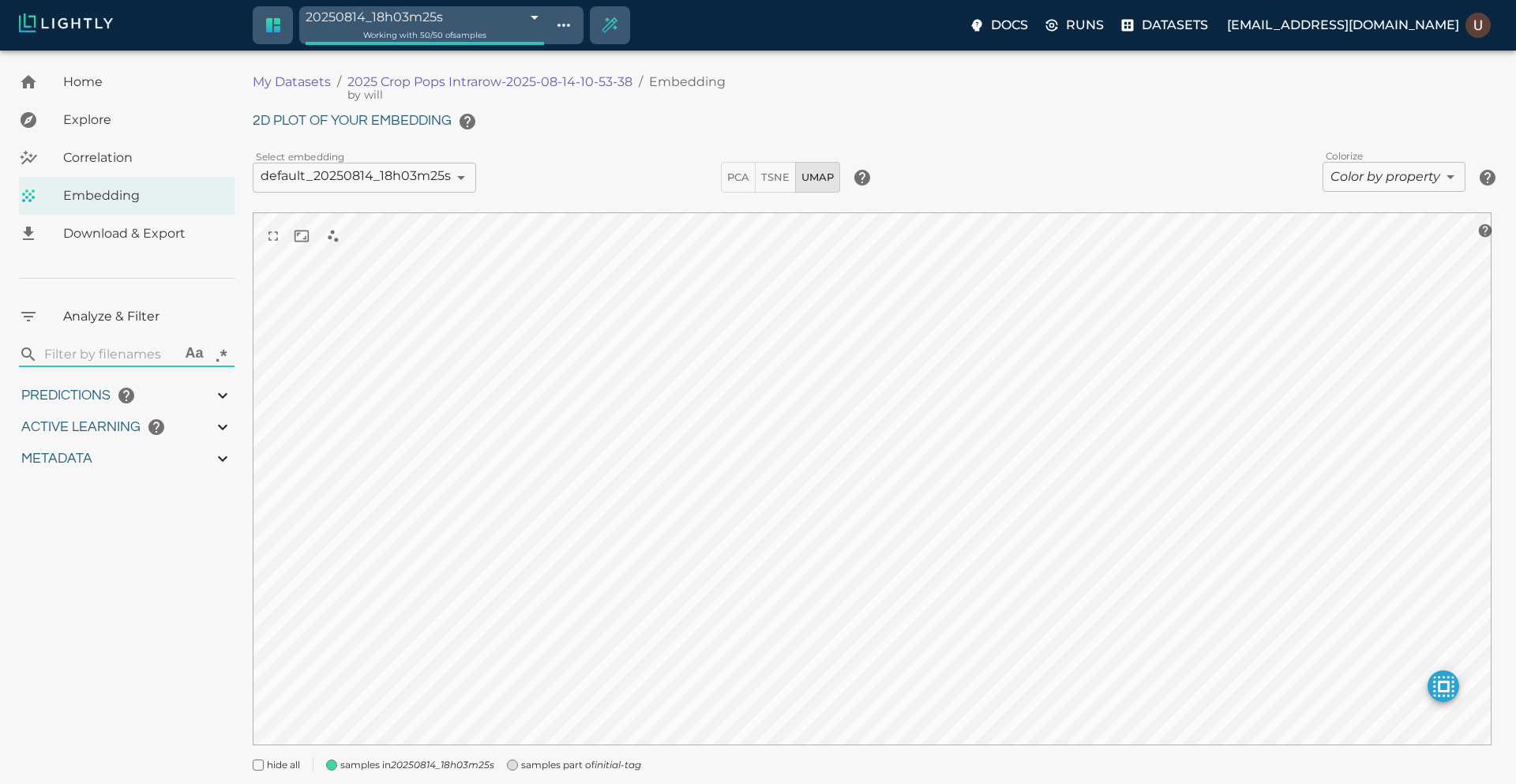
click at [495, 50] on body "20250814_18h03m25s 689e24edbea96086b43964bb Working with 50 / 50 of samples Doc…" at bounding box center [758, 439] width 1516 height 778
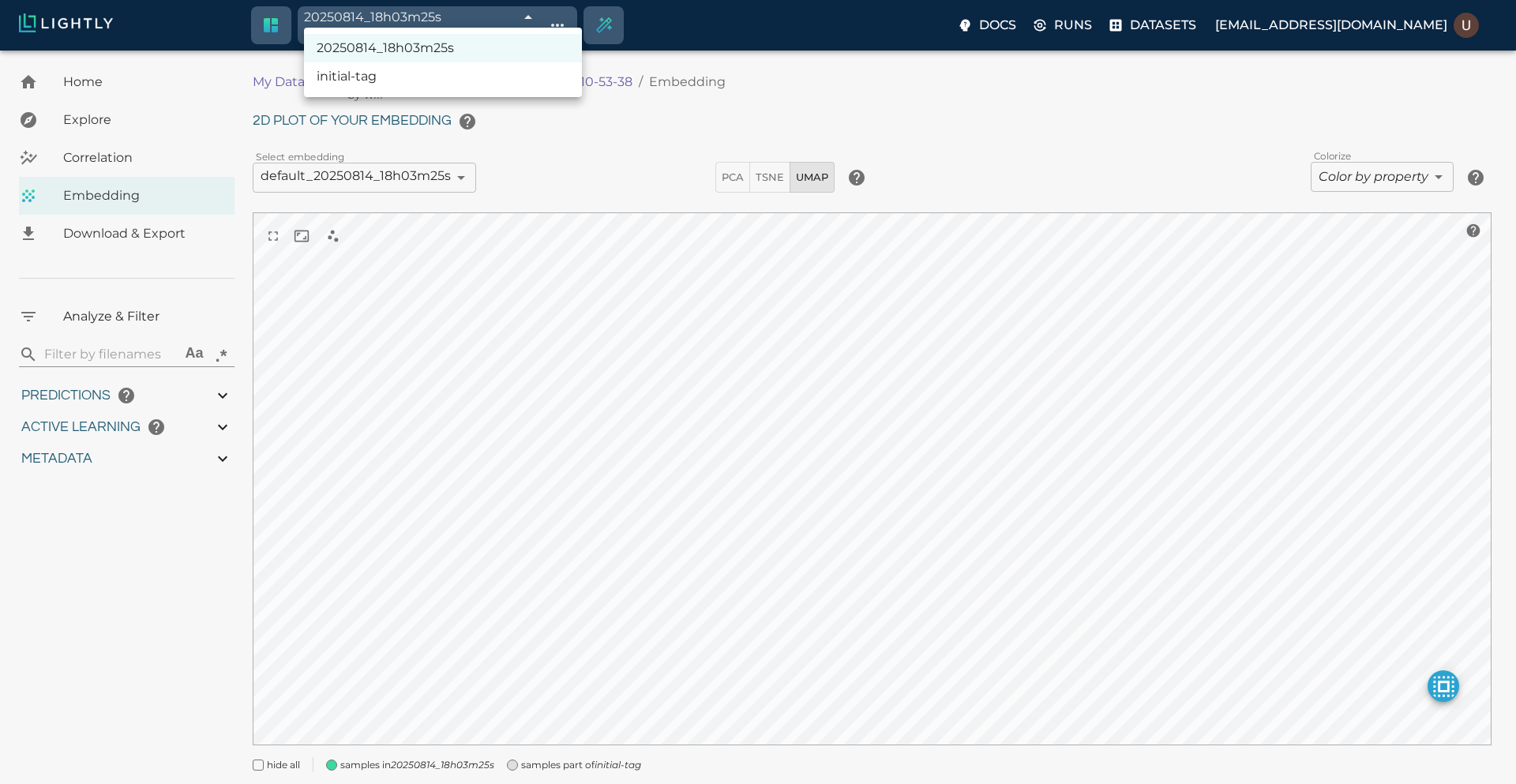
click at [391, 53] on li "20250814_18h03m25s" at bounding box center [443, 48] width 278 height 28
click at [440, 50] on body "20250814_18h03m25s 689e24edbea96086b43964bb Working with 50 / 50 of samples Doc…" at bounding box center [758, 439] width 1516 height 778
drag, startPoint x: 443, startPoint y: 45, endPoint x: 318, endPoint y: 48, distance: 125.0
click at [318, 48] on li "20250814_18h03m25s" at bounding box center [443, 48] width 278 height 28
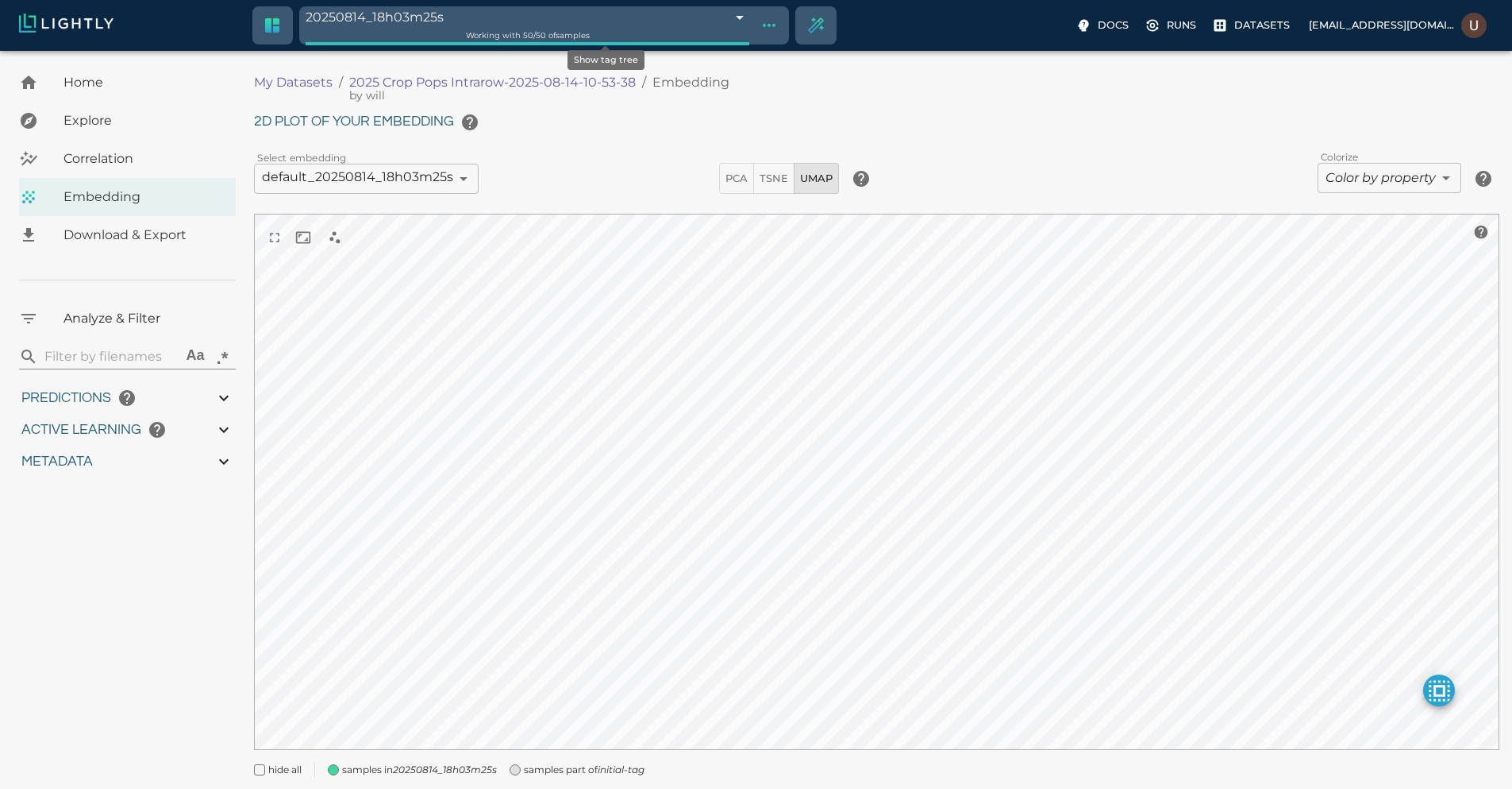
click at [760, 27] on icon "Show tag tree" at bounding box center [769, 24] width 19 height 19
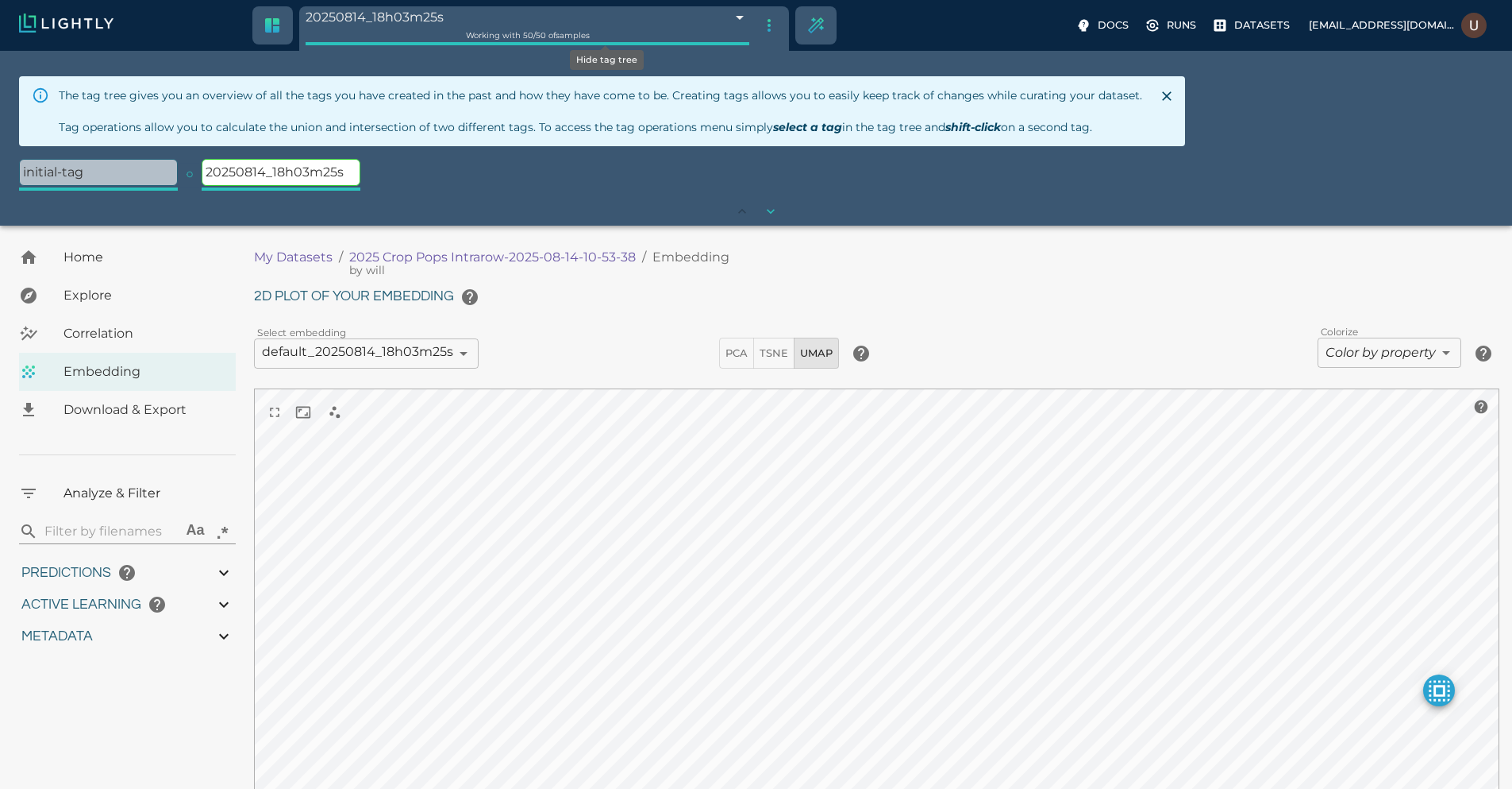
click at [760, 27] on icon "Hide tag tree" at bounding box center [769, 24] width 19 height 19
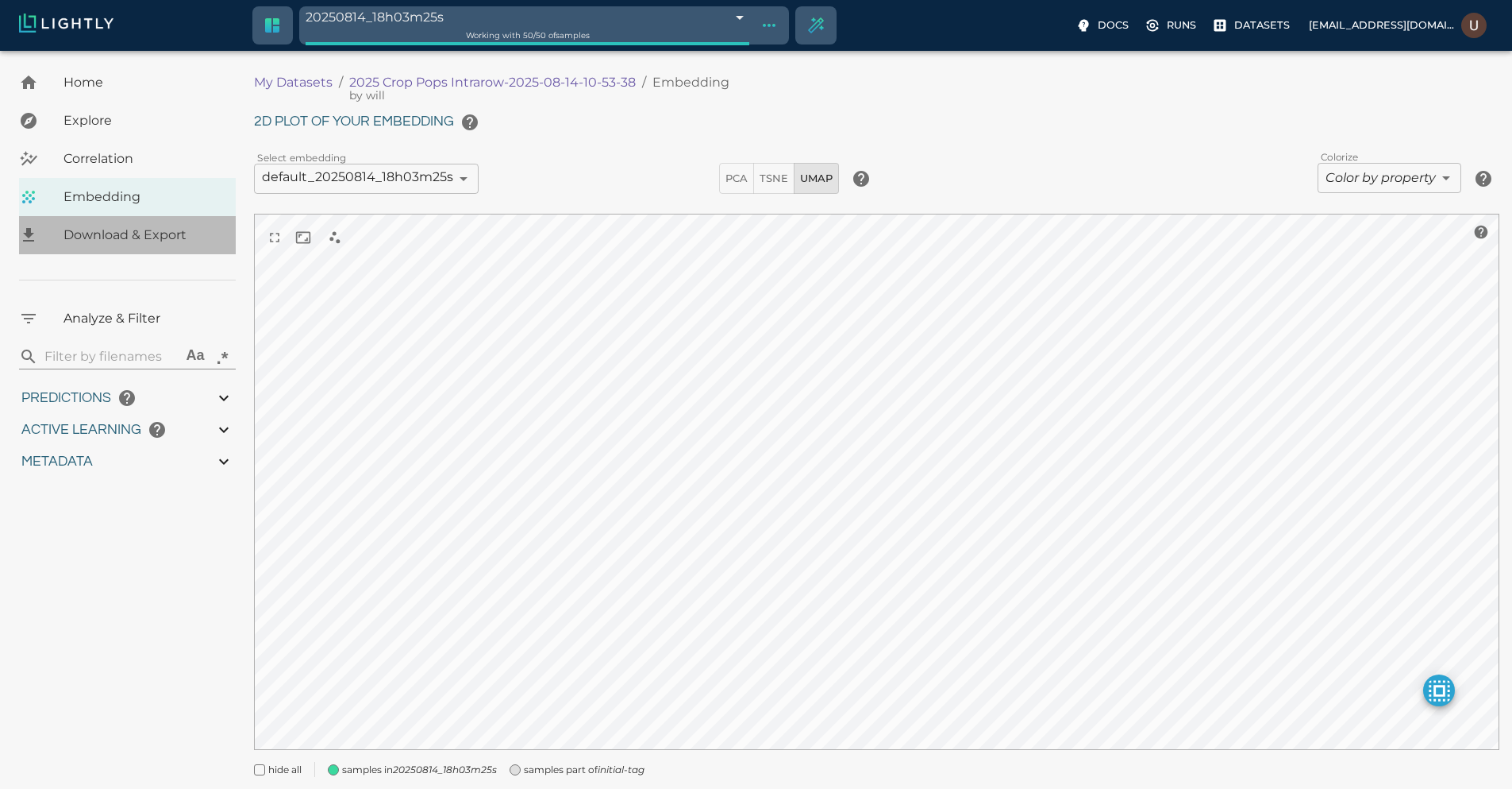
click at [103, 223] on div "Download & Export" at bounding box center [127, 235] width 217 height 38
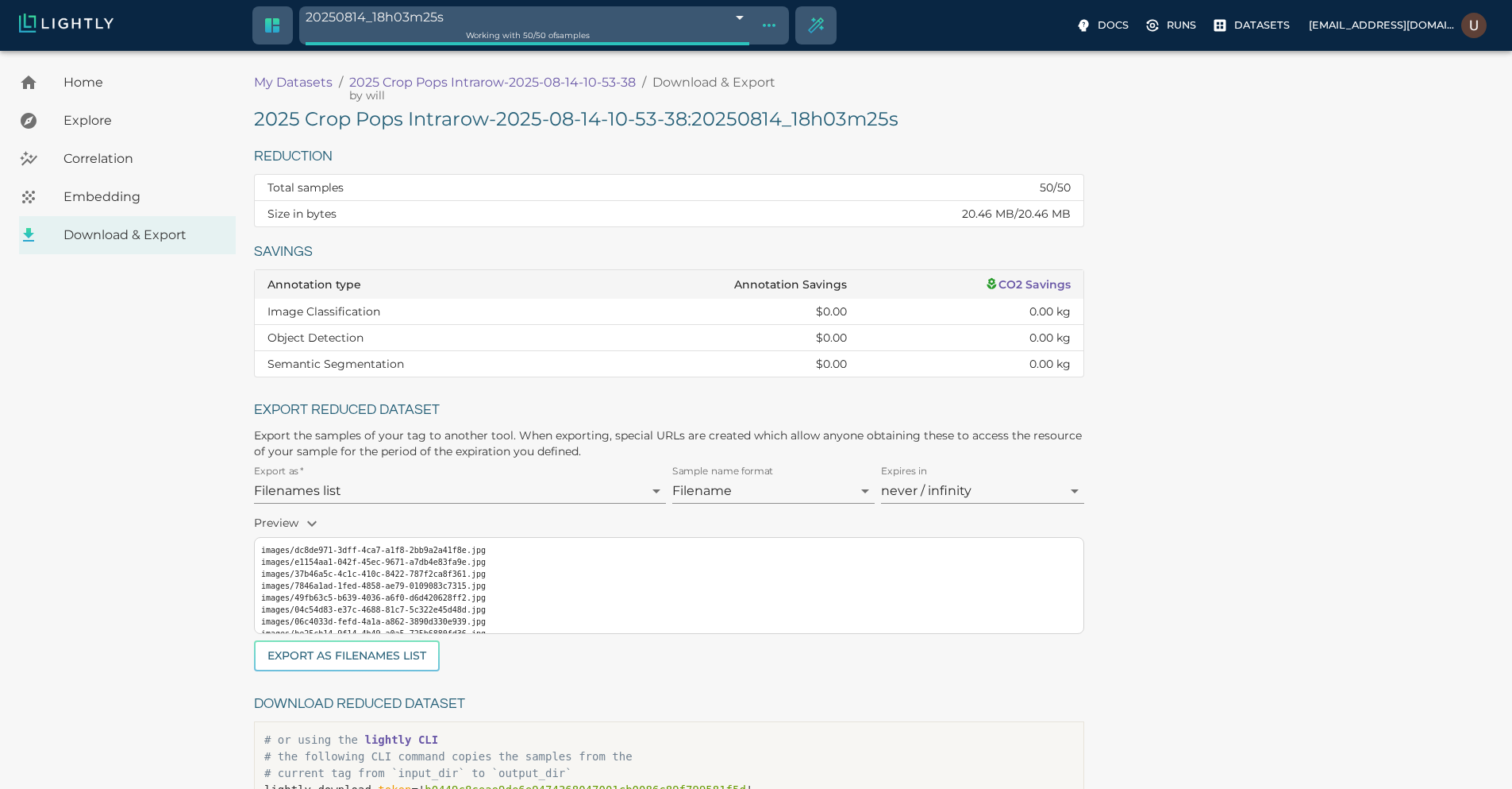
click at [105, 191] on span "Embedding" at bounding box center [144, 197] width 160 height 19
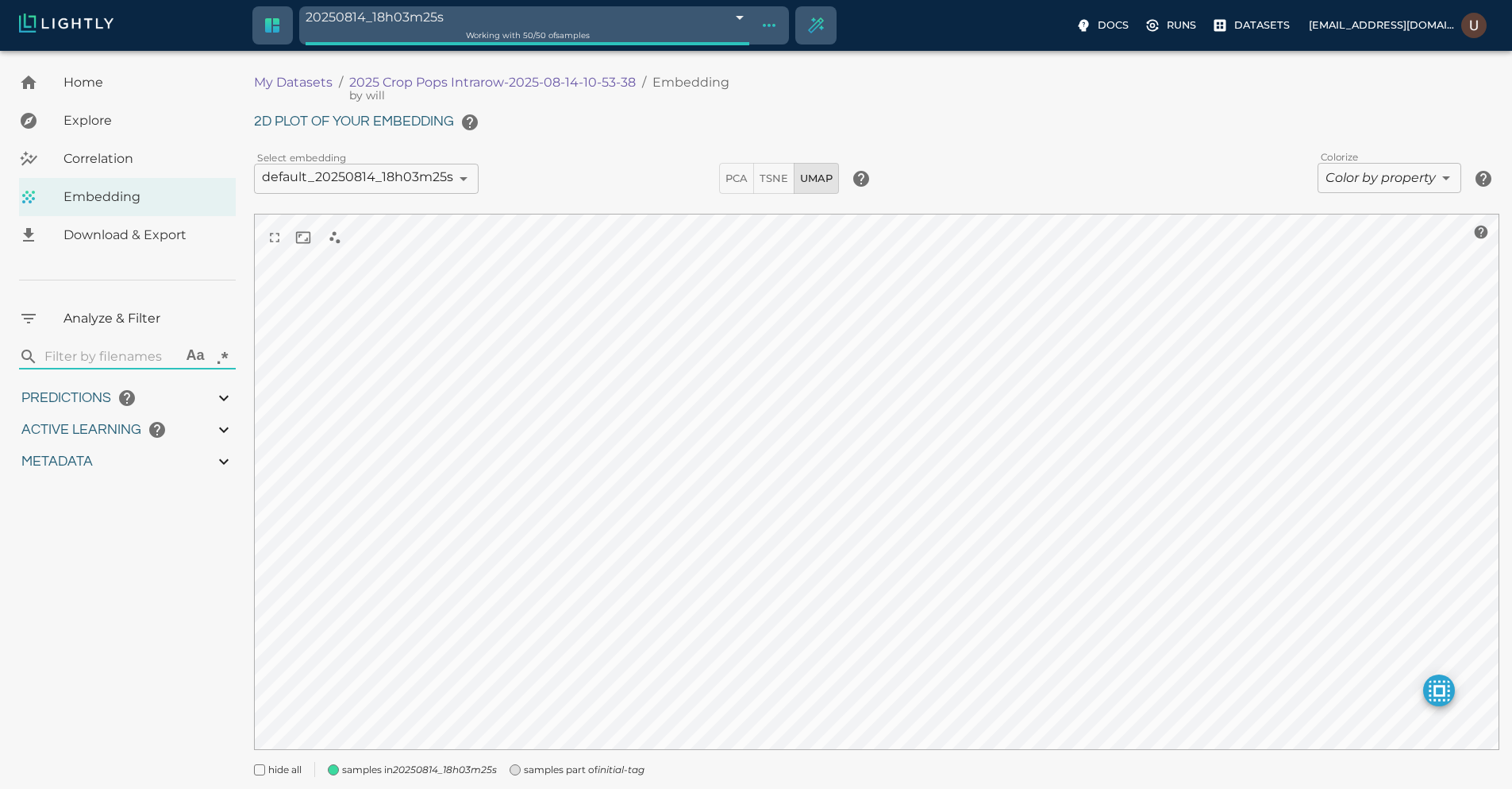
click at [110, 123] on span "Explore" at bounding box center [144, 120] width 160 height 19
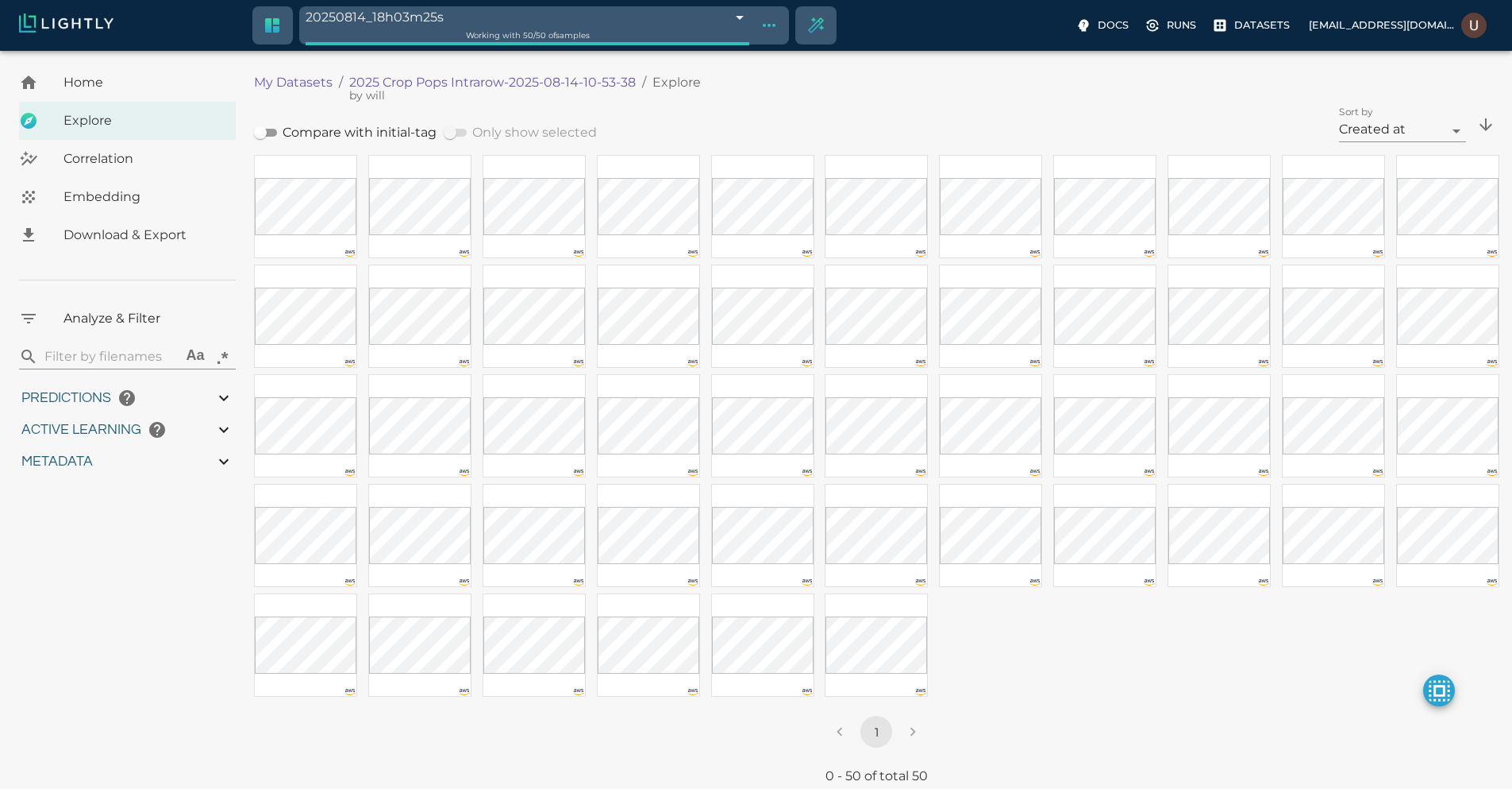
click at [139, 198] on span "Embedding" at bounding box center [144, 197] width 160 height 19
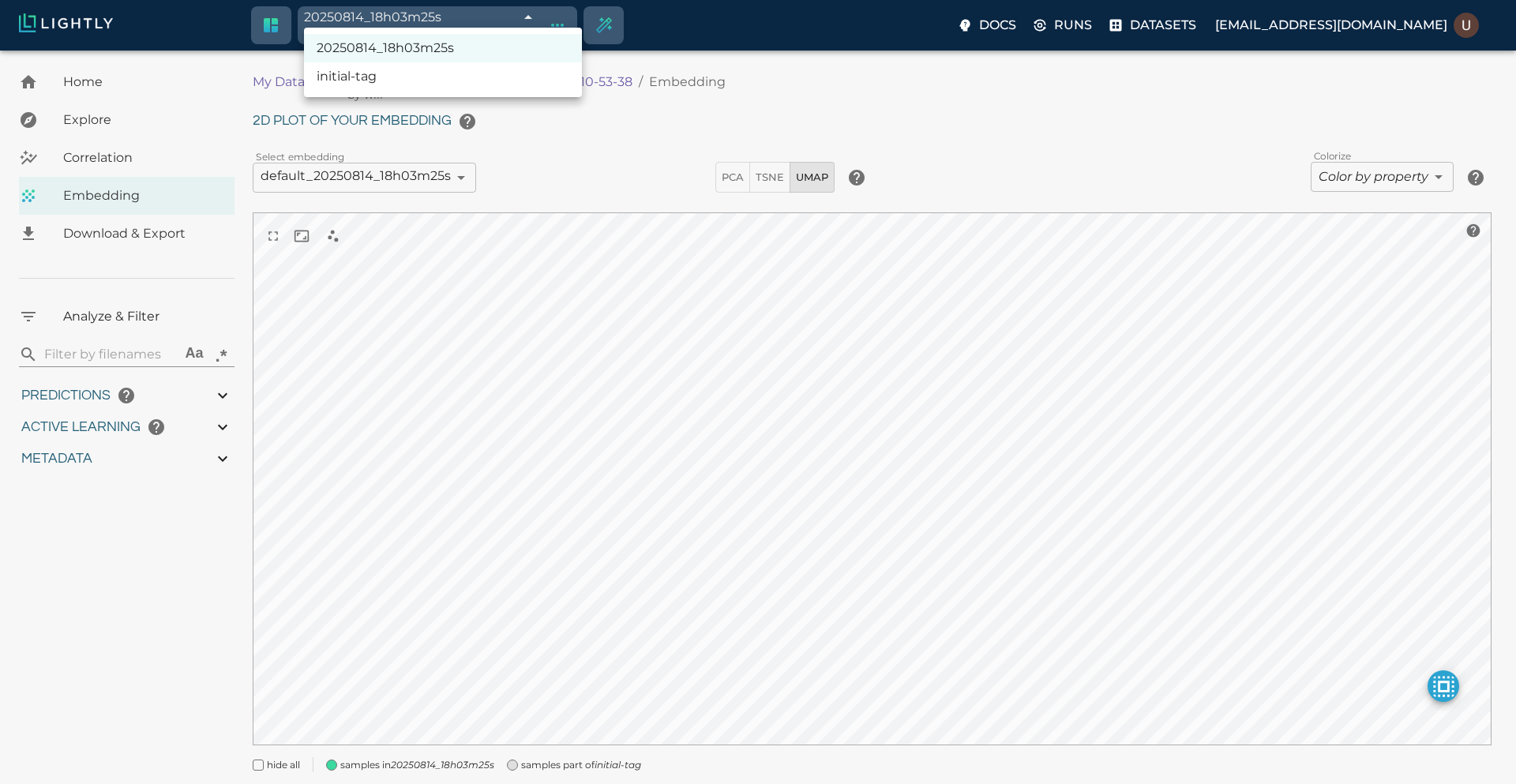
click at [555, 50] on body "20250814_18h03m25s 689e24edbea96086b43964bb Working with 50 / 50 of samples Doc…" at bounding box center [758, 439] width 1516 height 778
